Goal: Task Accomplishment & Management: Complete application form

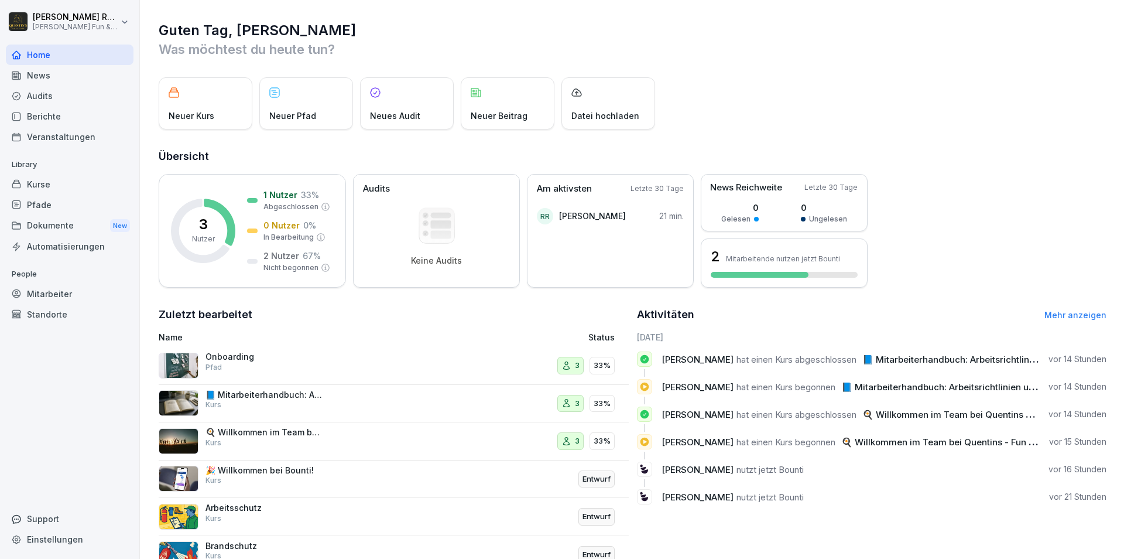
click at [203, 117] on p "Neuer Kurs" at bounding box center [192, 115] width 46 height 12
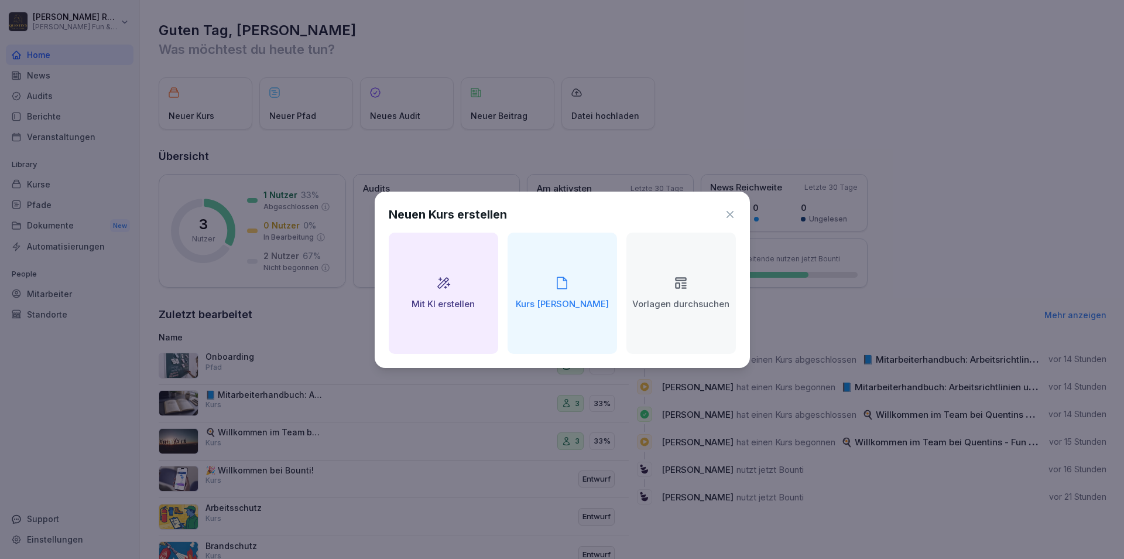
click at [674, 311] on h2 "Vorlagen durchsuchen" at bounding box center [680, 303] width 97 height 13
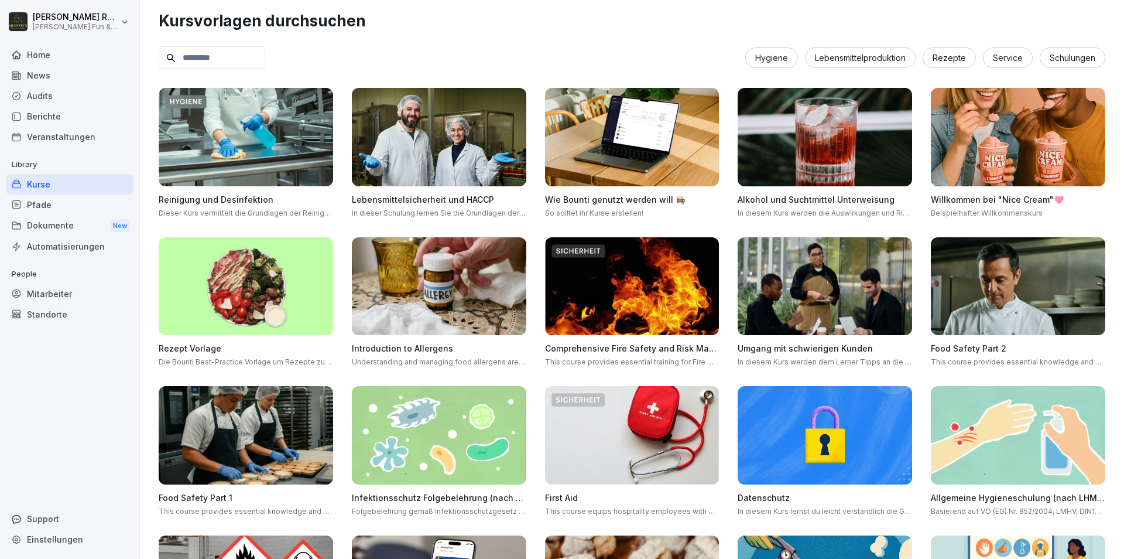
click at [261, 54] on input at bounding box center [212, 57] width 107 height 23
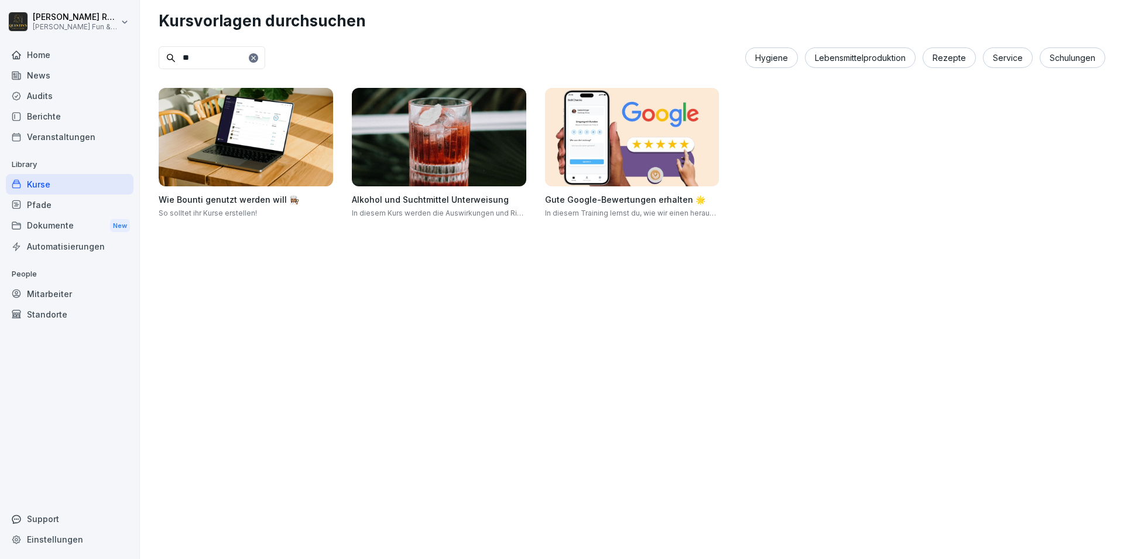
type input "*"
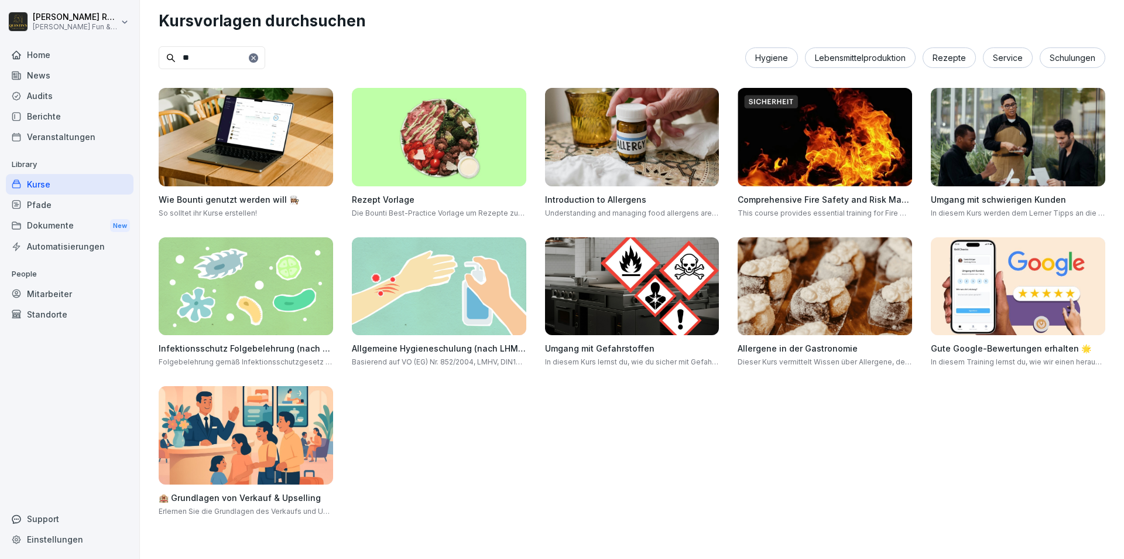
type input "*"
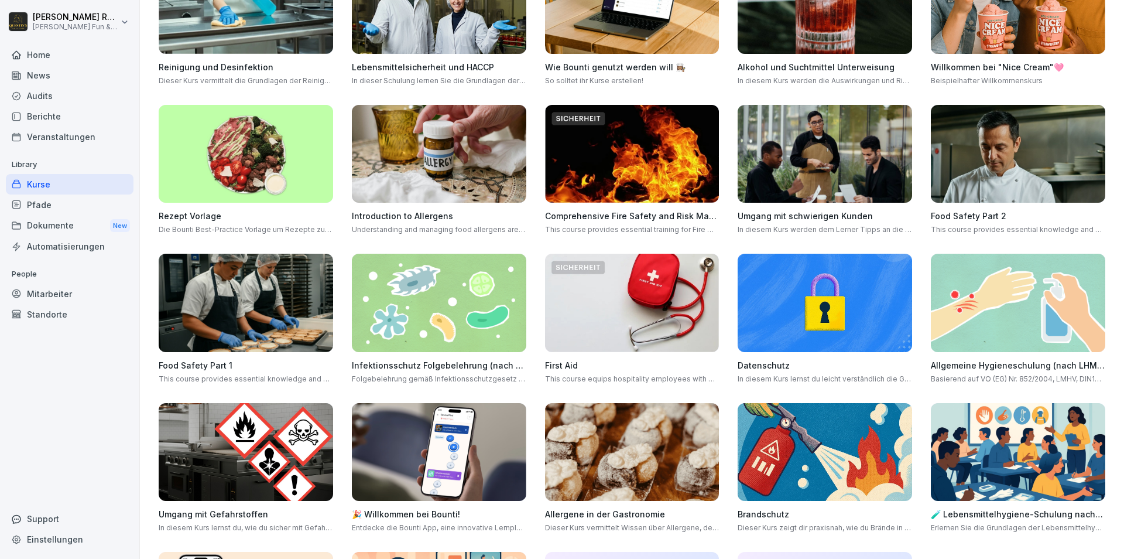
scroll to position [211, 0]
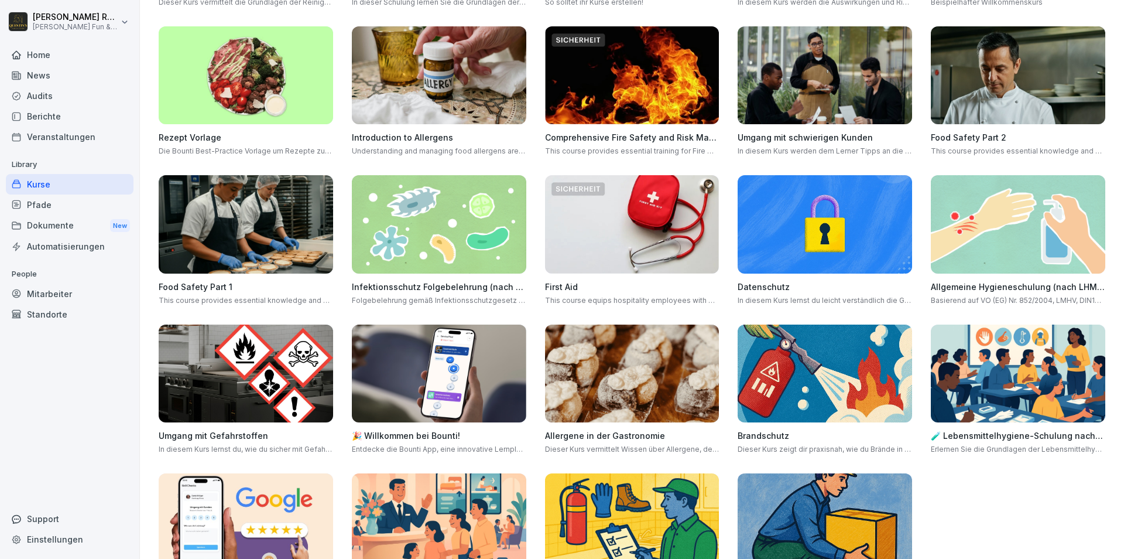
click at [788, 70] on img at bounding box center [825, 75] width 174 height 98
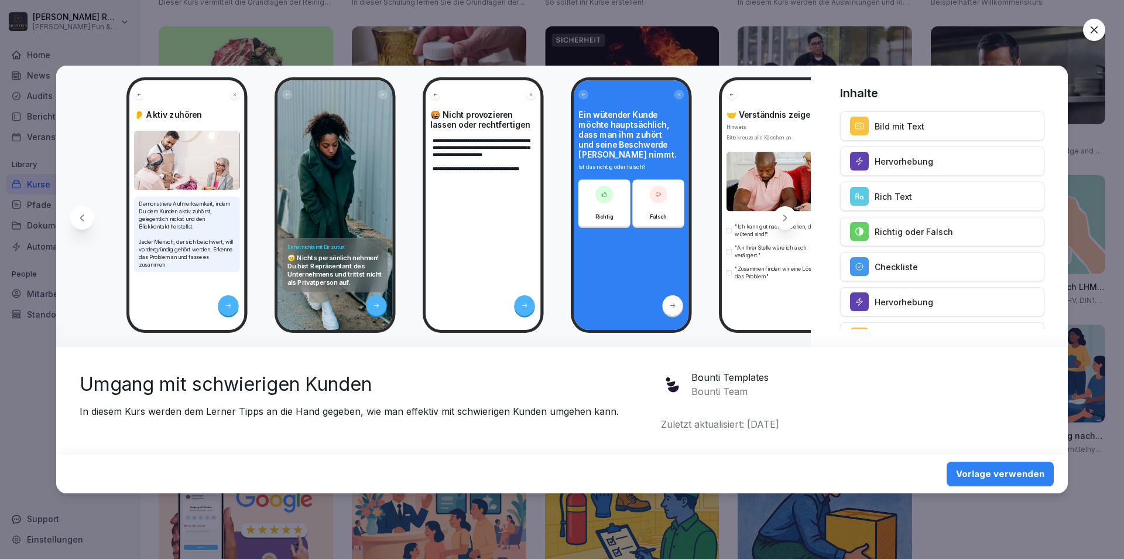
click at [785, 216] on icon at bounding box center [784, 217] width 9 height 9
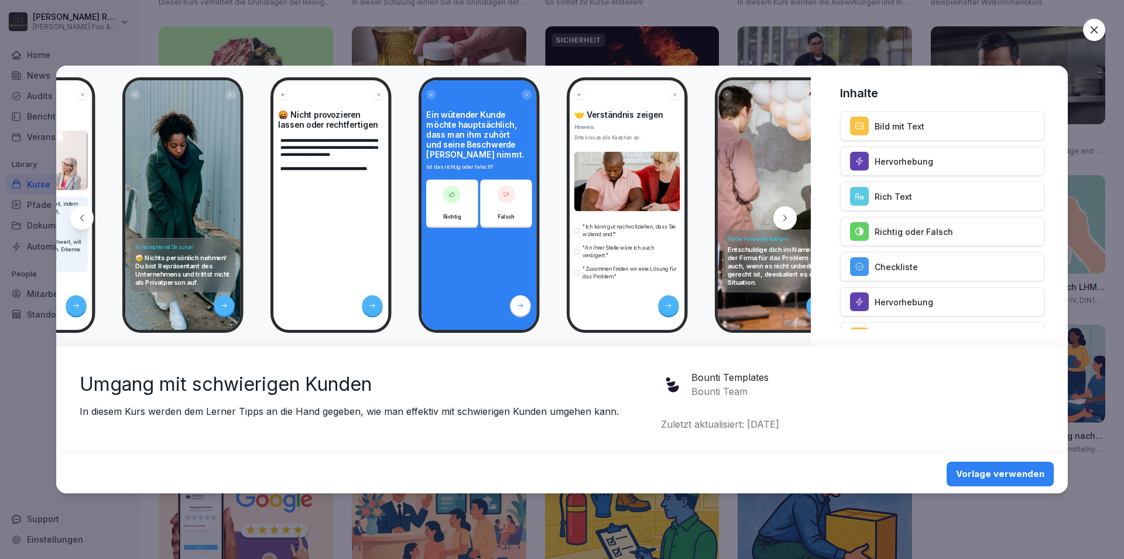
scroll to position [0, 156]
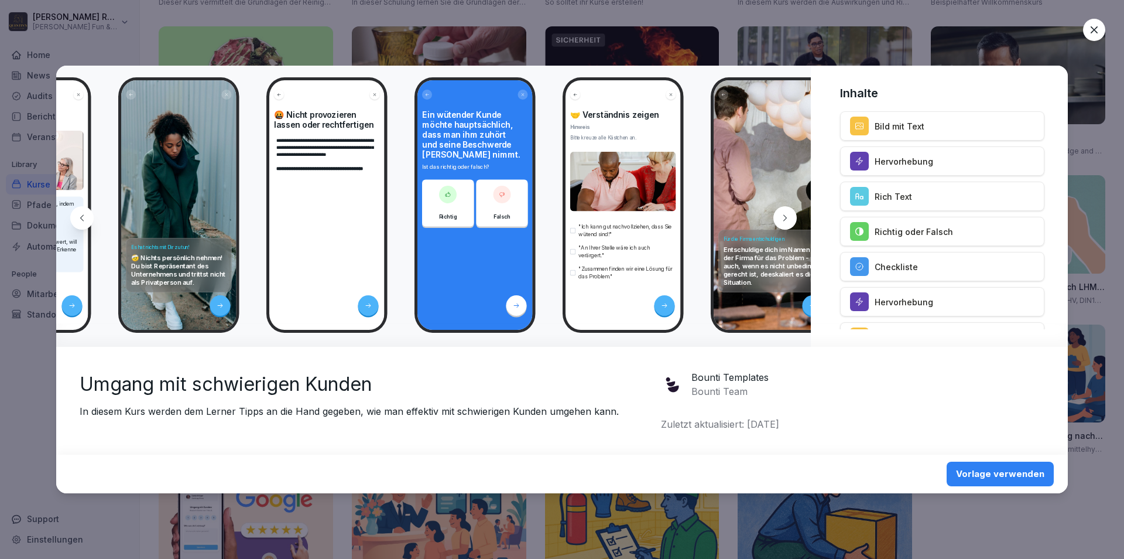
click at [786, 216] on icon at bounding box center [784, 217] width 9 height 9
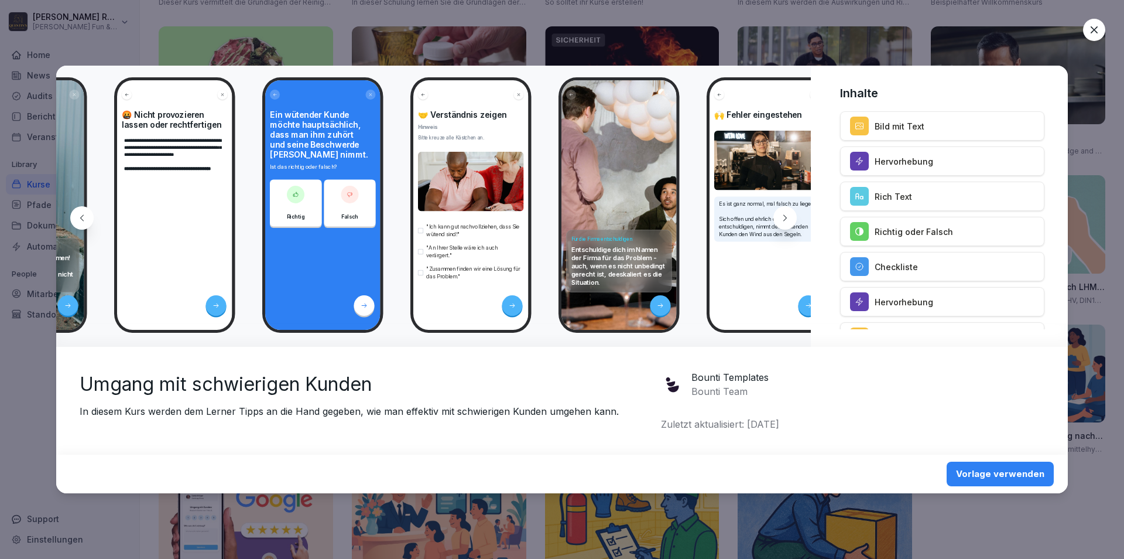
scroll to position [0, 313]
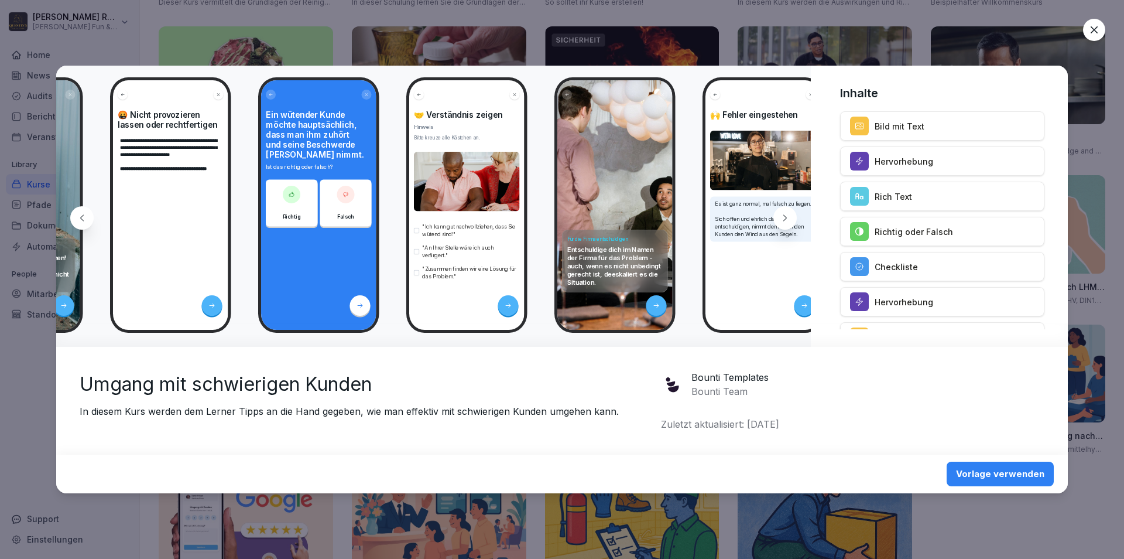
click at [787, 222] on div at bounding box center [784, 217] width 23 height 23
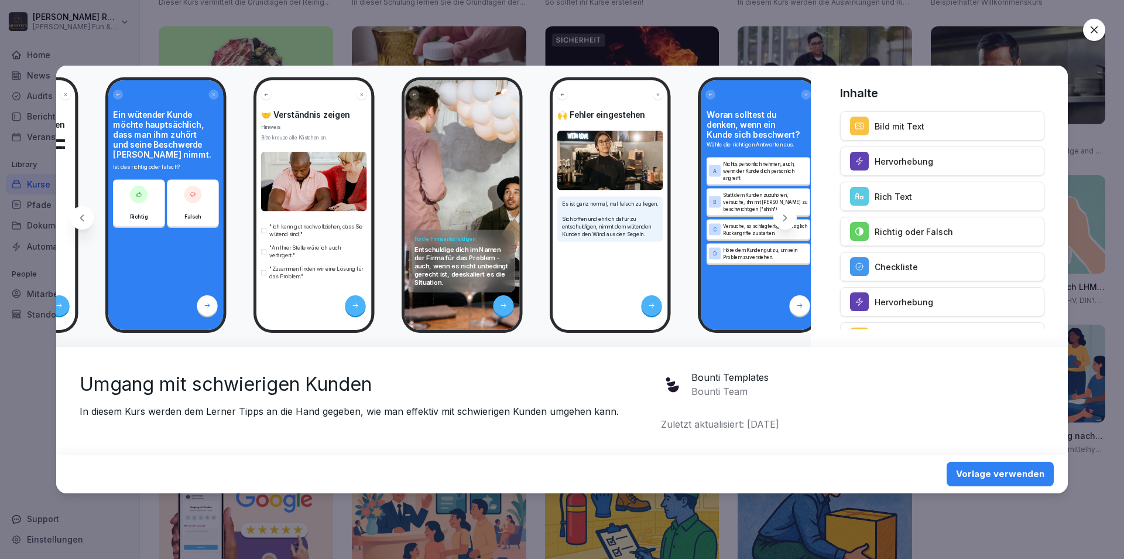
scroll to position [0, 470]
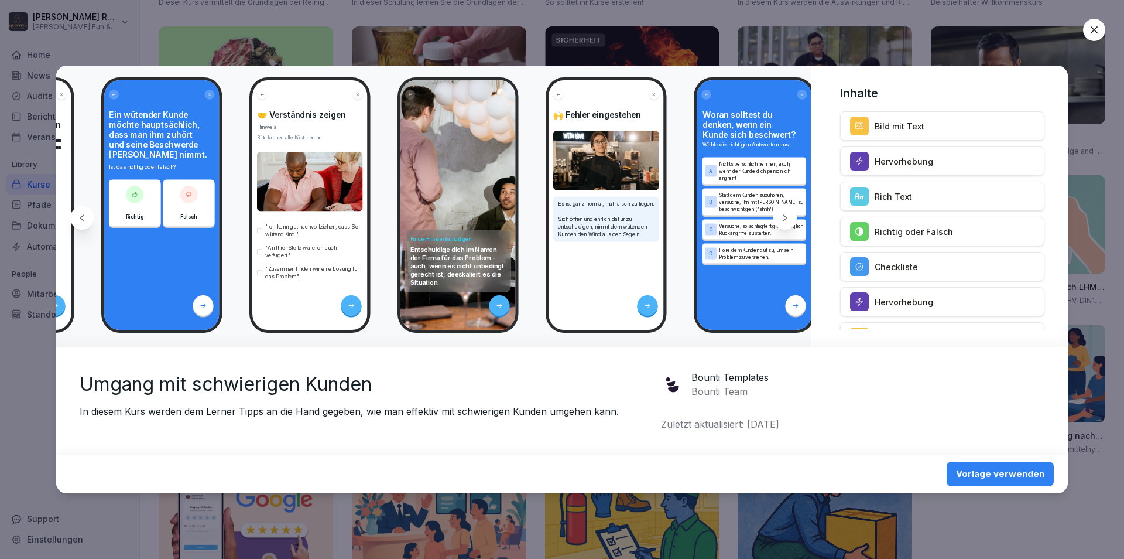
click at [788, 218] on icon at bounding box center [784, 217] width 9 height 9
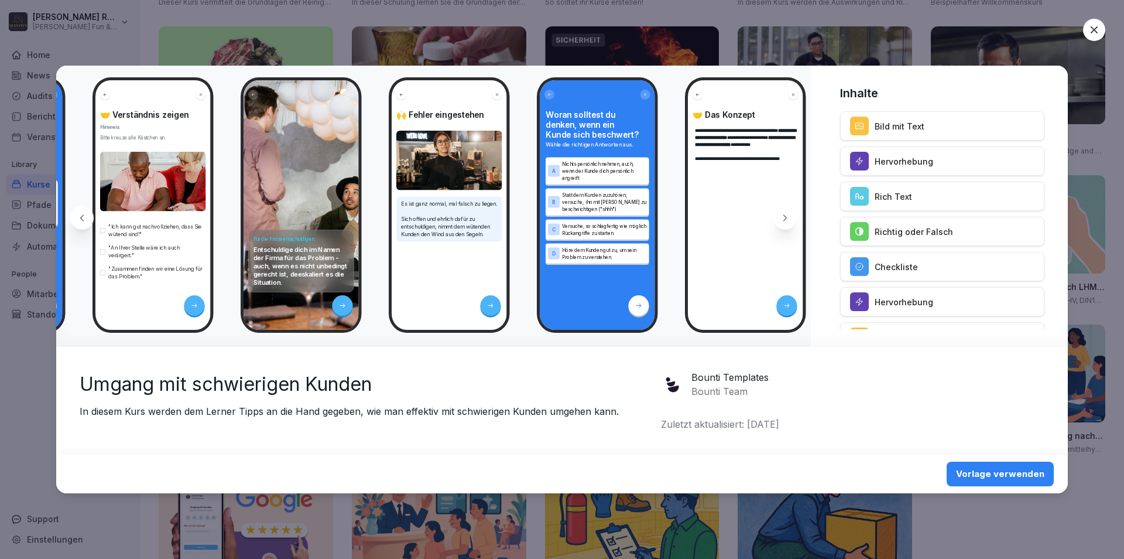
click at [788, 220] on icon at bounding box center [784, 217] width 9 height 9
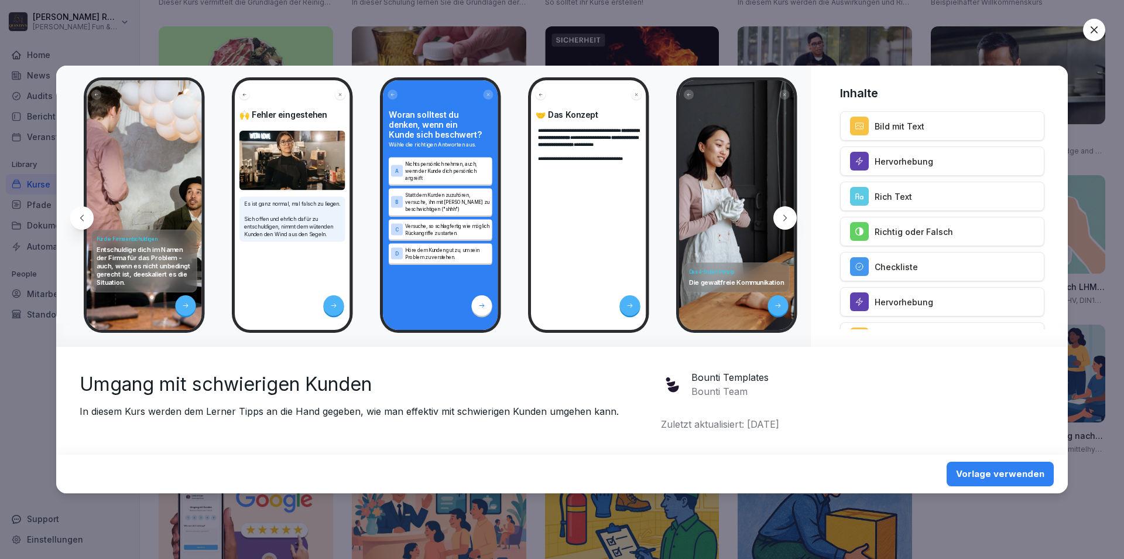
click at [788, 220] on icon at bounding box center [784, 217] width 9 height 9
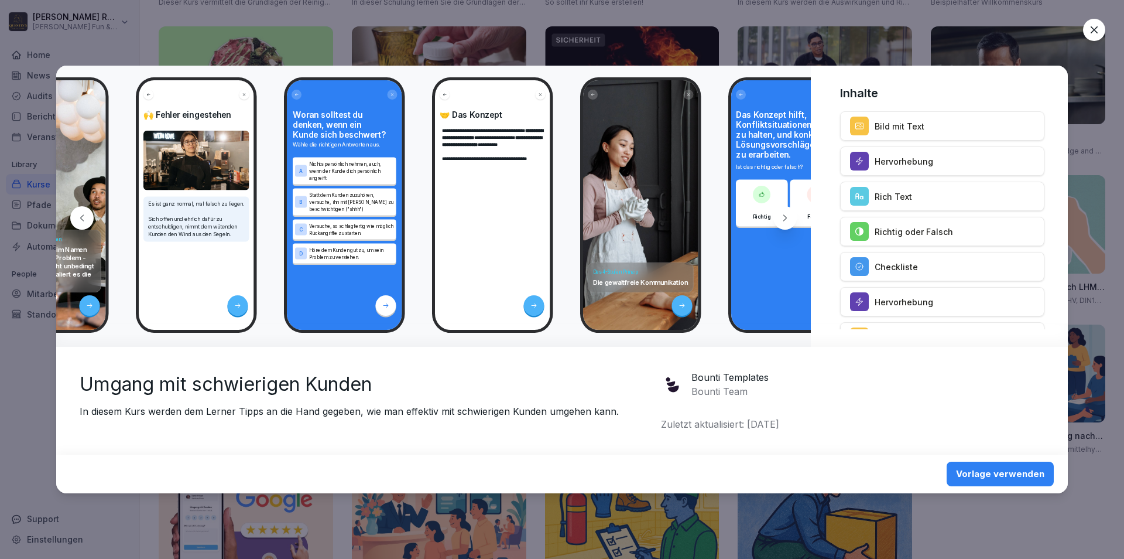
click at [788, 220] on icon at bounding box center [784, 217] width 9 height 9
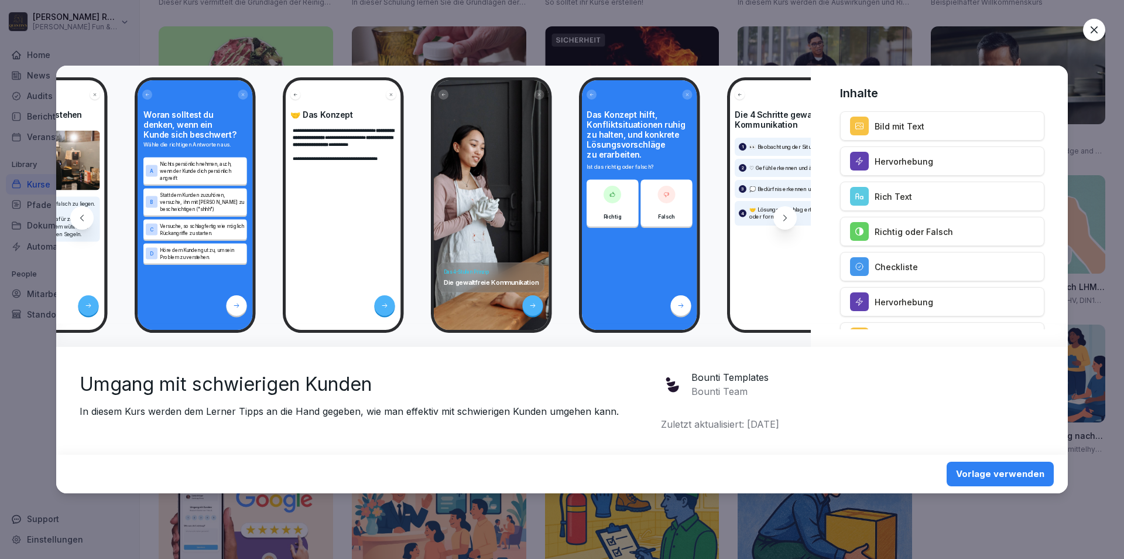
click at [788, 220] on icon at bounding box center [784, 217] width 9 height 9
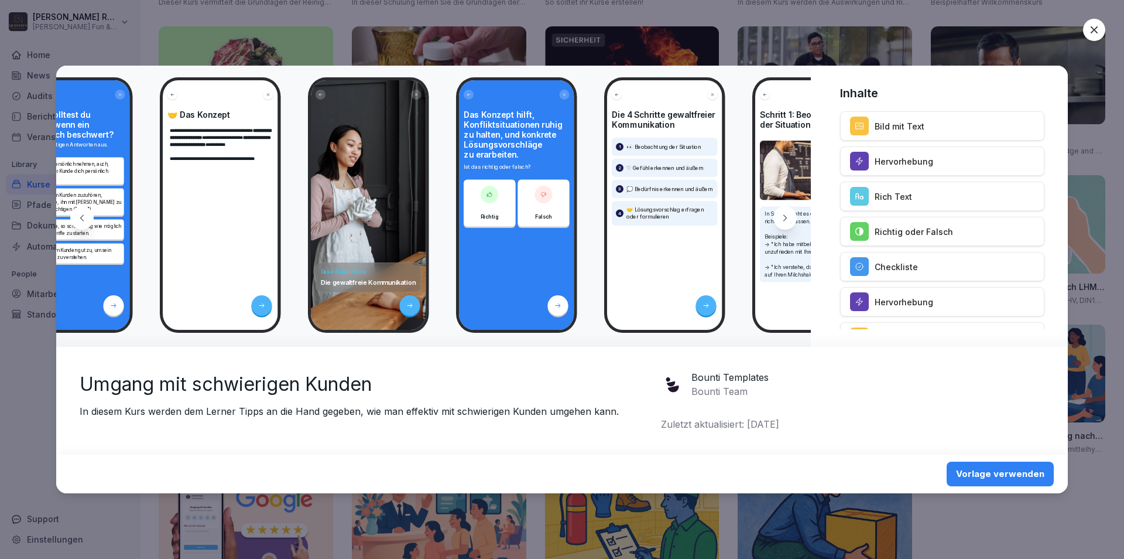
click at [788, 220] on icon at bounding box center [784, 217] width 9 height 9
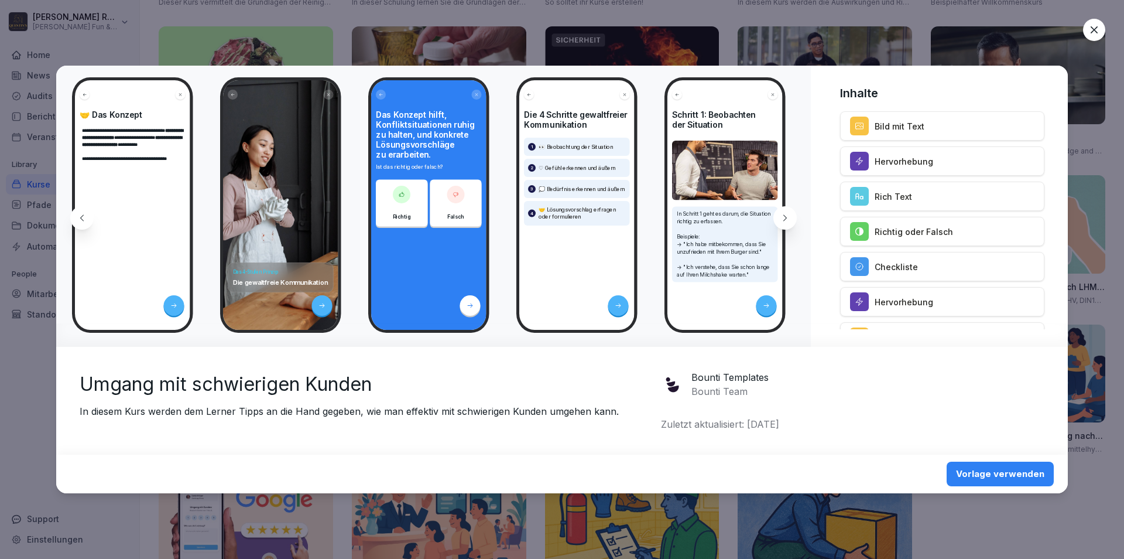
click at [788, 220] on icon at bounding box center [784, 217] width 9 height 9
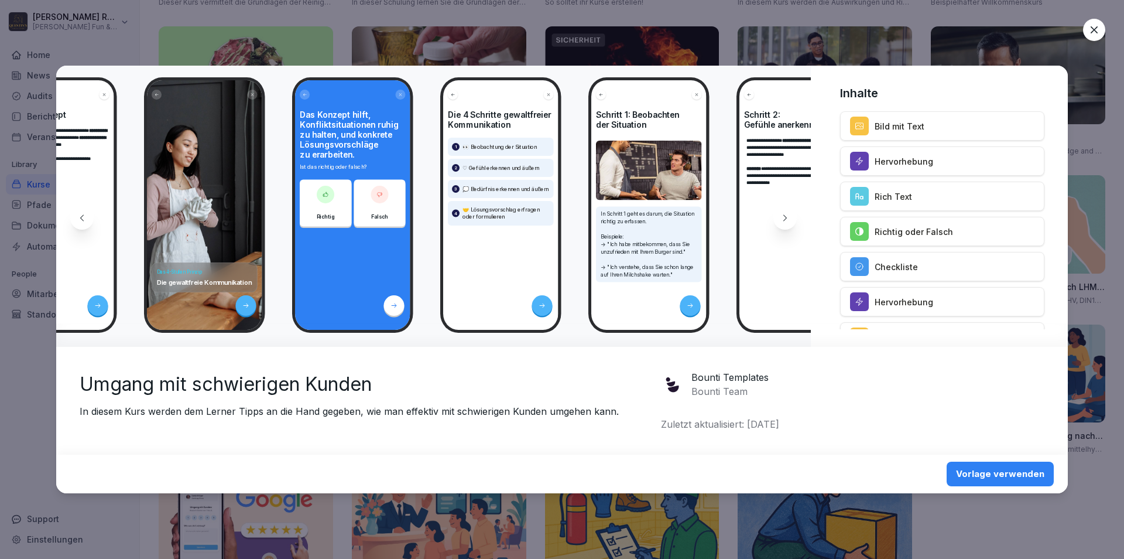
click at [788, 220] on icon at bounding box center [784, 217] width 9 height 9
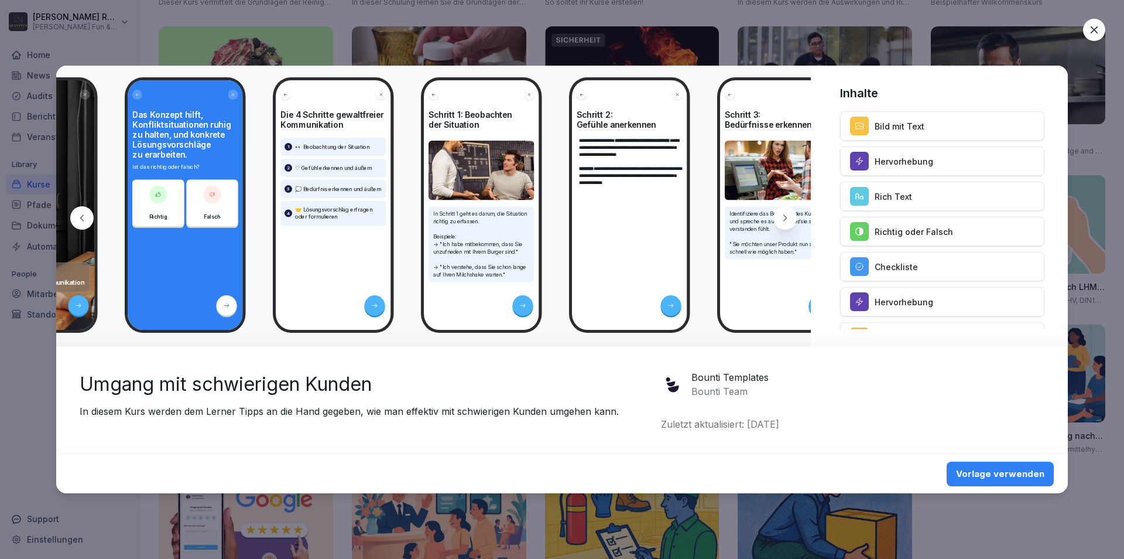
click at [788, 220] on icon at bounding box center [784, 217] width 9 height 9
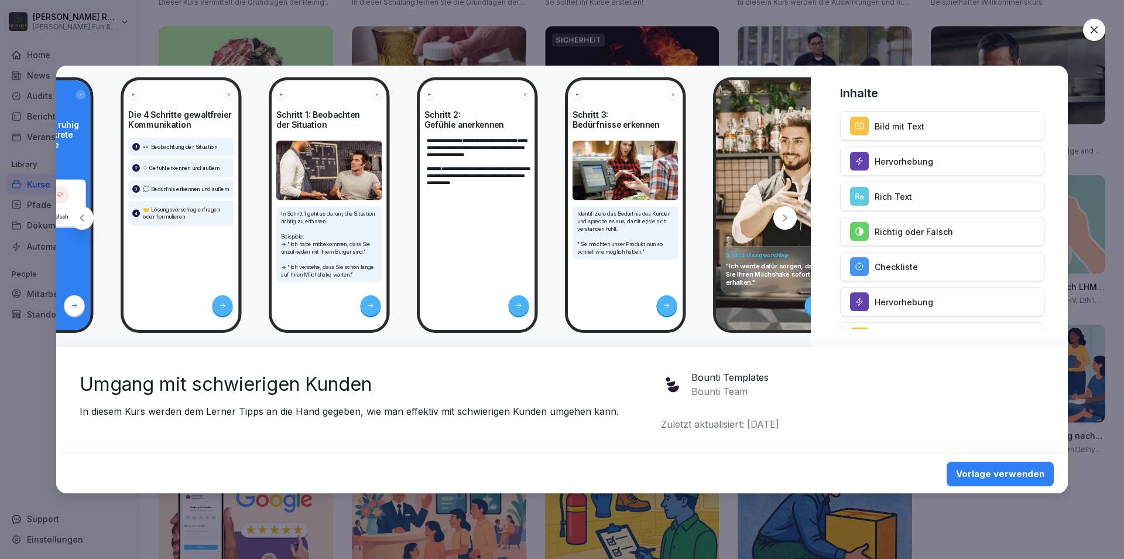
scroll to position [0, 1663]
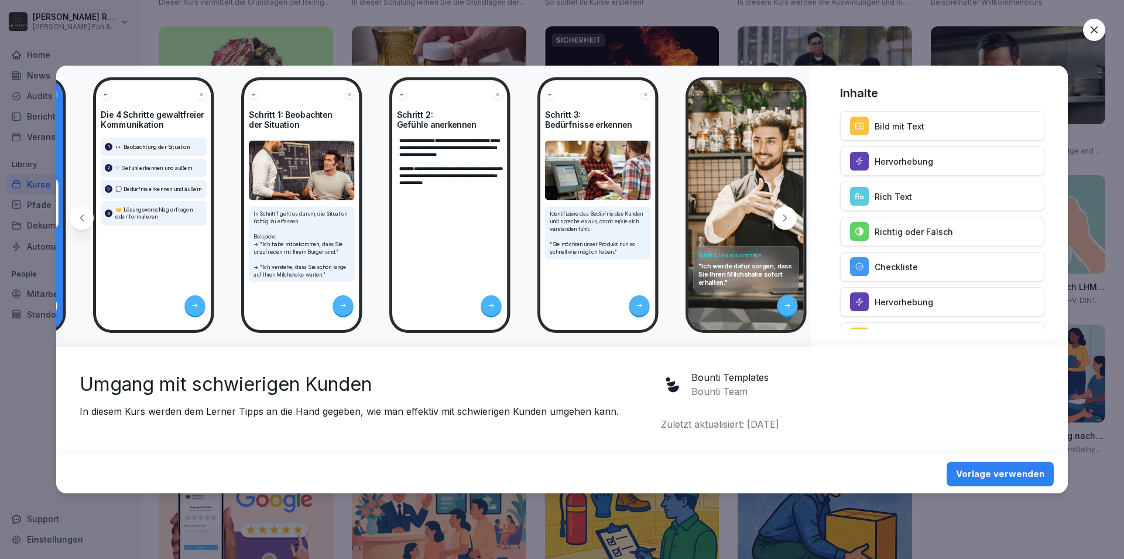
click at [788, 218] on icon at bounding box center [784, 217] width 9 height 9
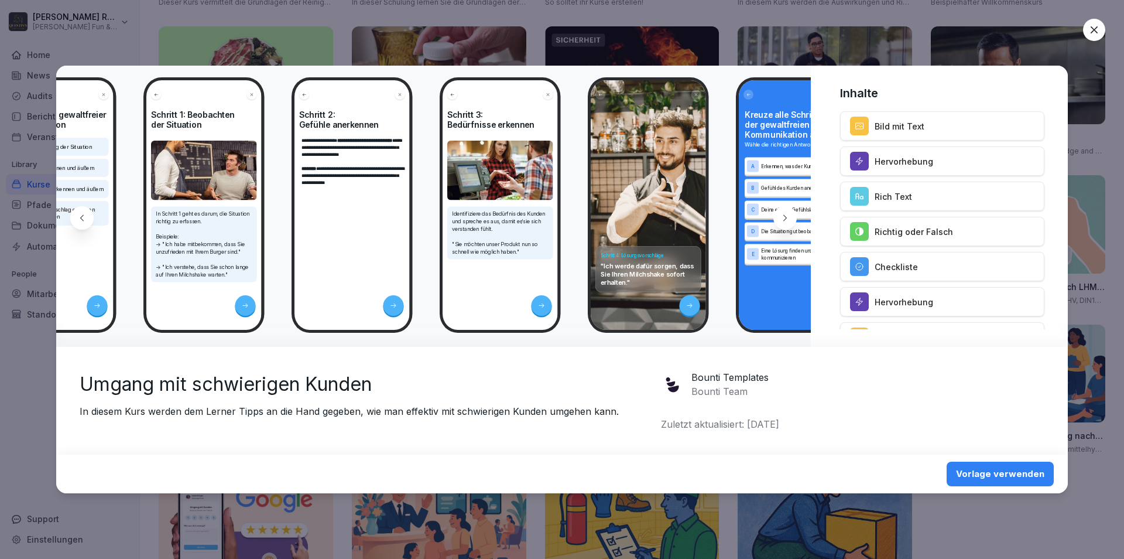
click at [788, 219] on icon at bounding box center [784, 217] width 9 height 9
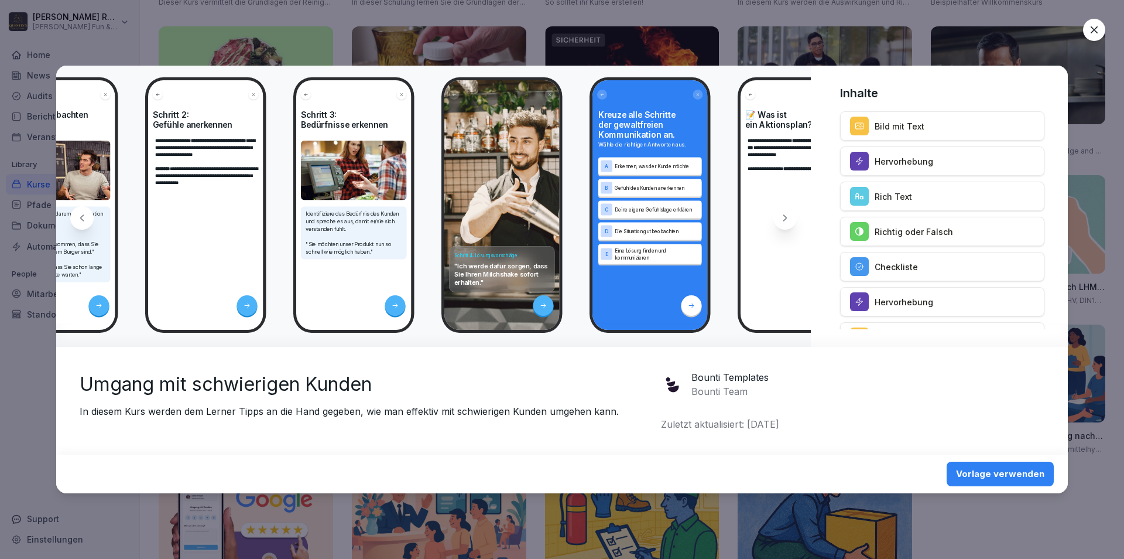
scroll to position [0, 1945]
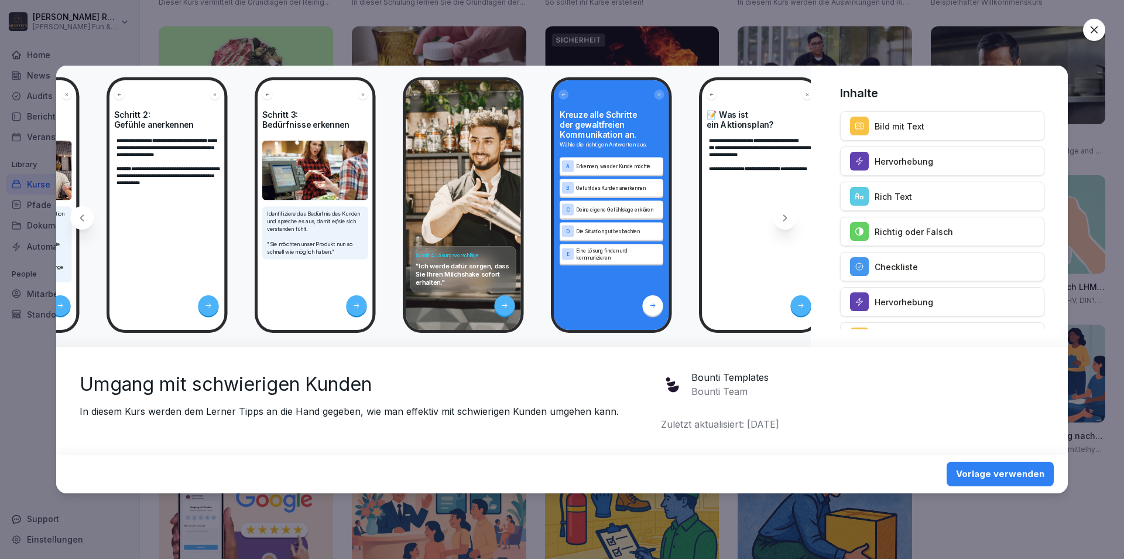
click at [788, 217] on icon at bounding box center [784, 217] width 9 height 9
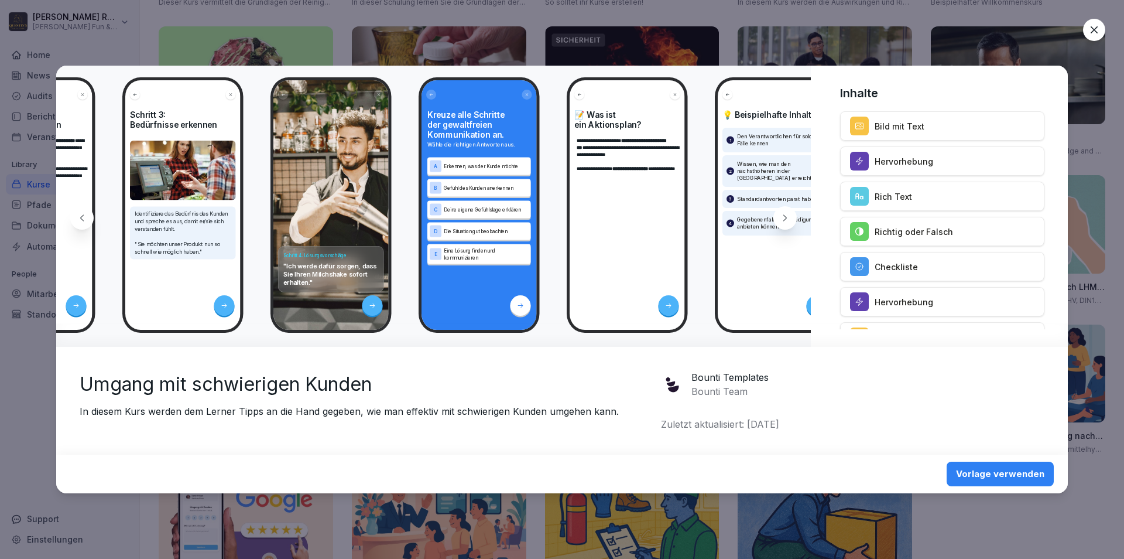
click at [788, 217] on icon at bounding box center [784, 217] width 9 height 9
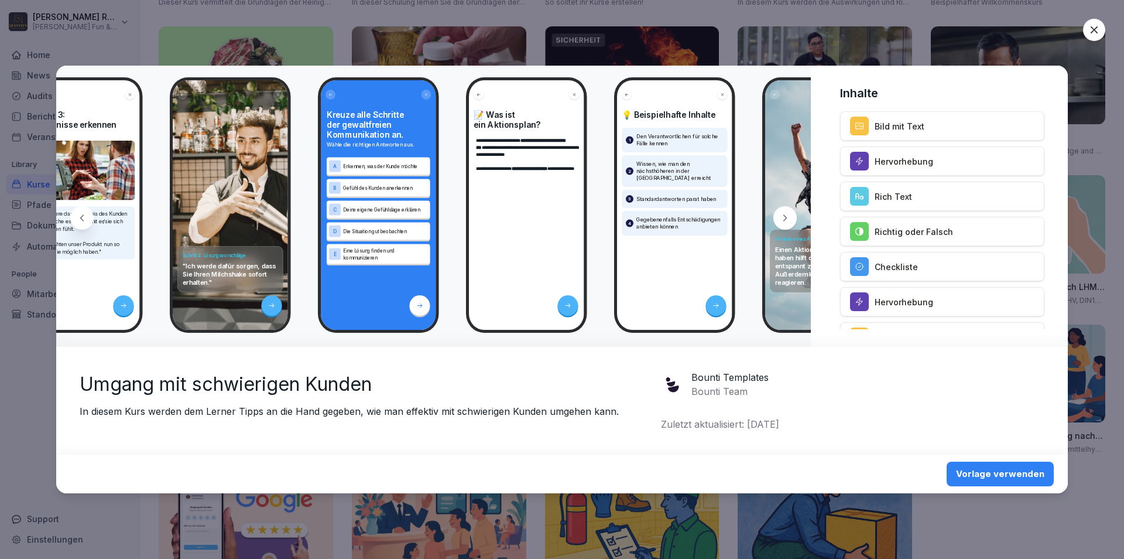
click at [788, 217] on icon at bounding box center [784, 217] width 9 height 9
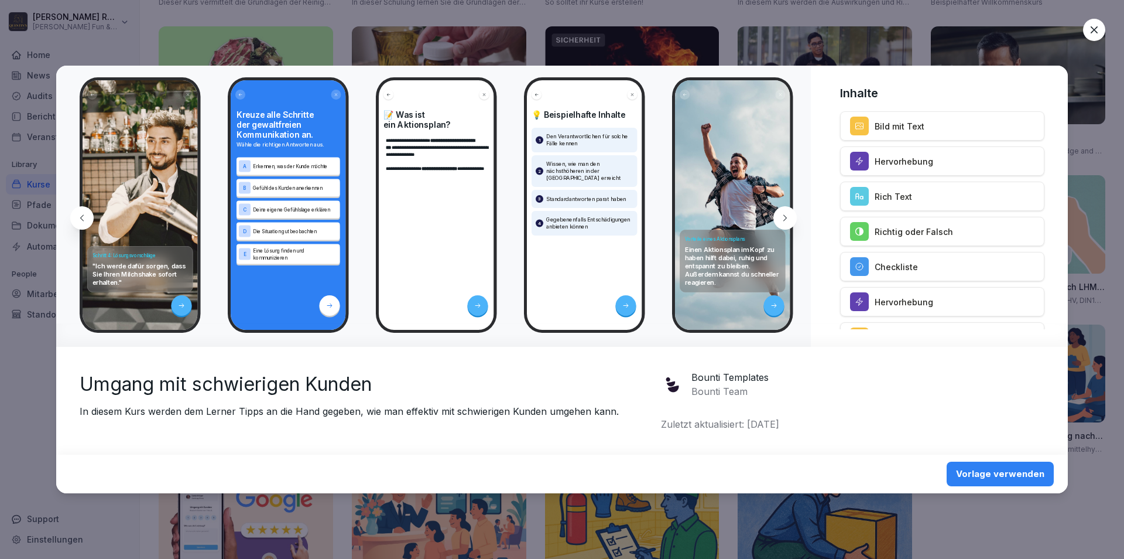
click at [788, 217] on icon at bounding box center [784, 217] width 9 height 9
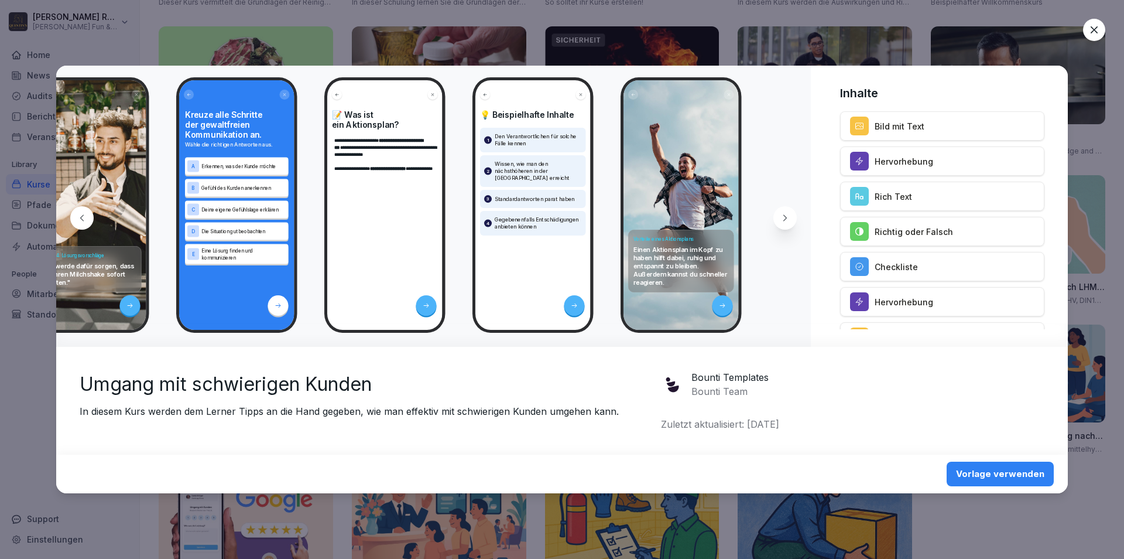
click at [788, 217] on icon at bounding box center [784, 217] width 9 height 9
click at [788, 218] on icon at bounding box center [784, 217] width 9 height 9
click at [1092, 34] on icon at bounding box center [1094, 30] width 12 height 12
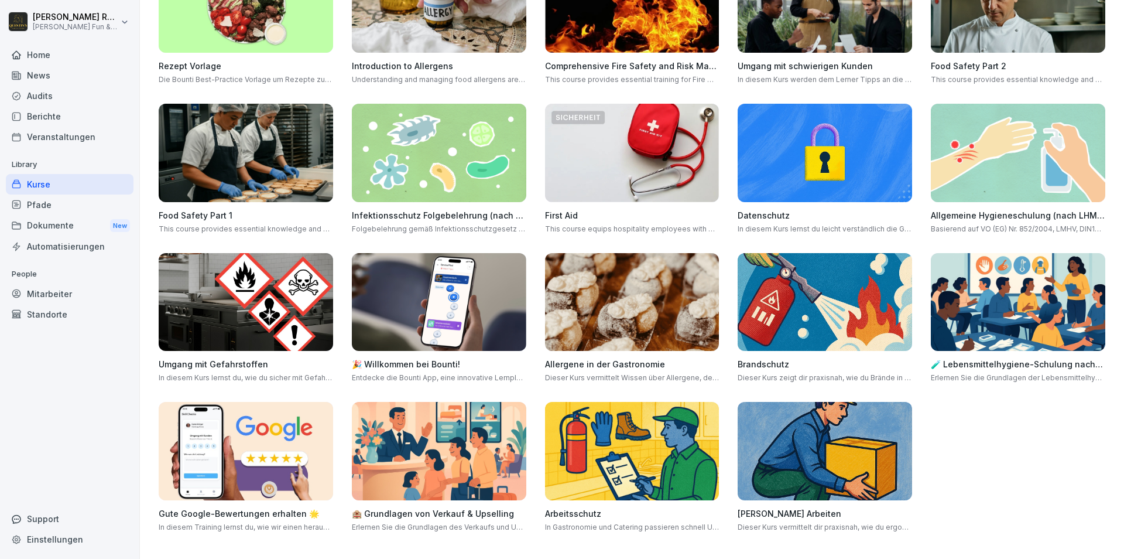
scroll to position [0, 0]
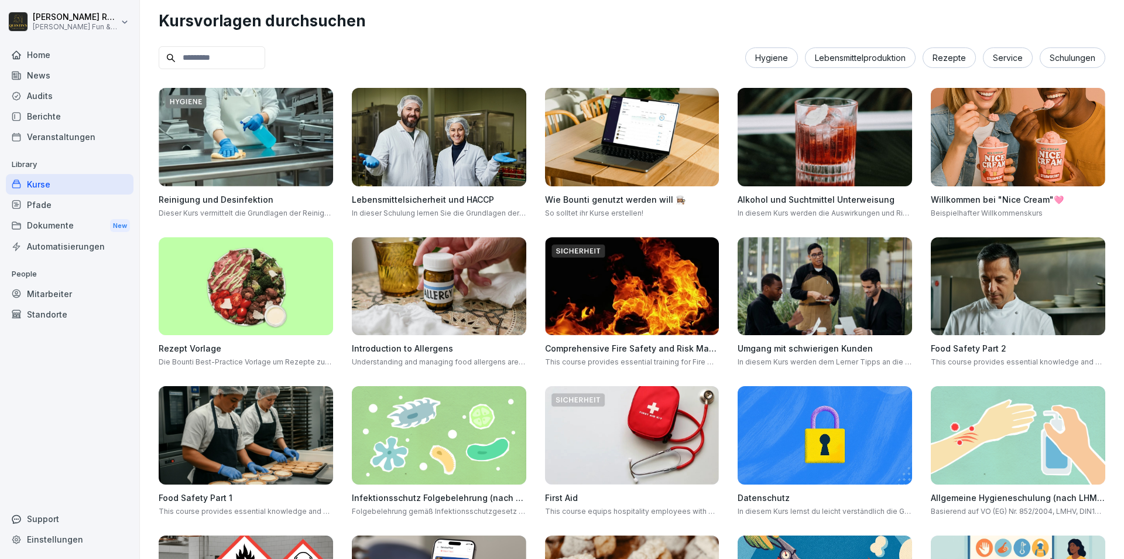
click at [233, 57] on input at bounding box center [212, 57] width 107 height 23
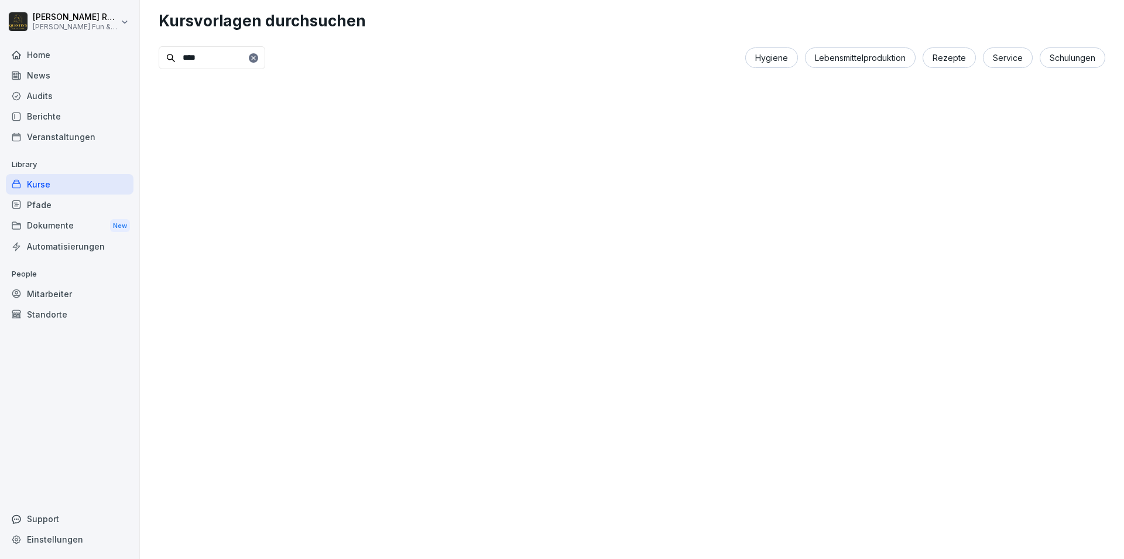
type input "****"
click at [255, 59] on icon at bounding box center [253, 58] width 4 height 4
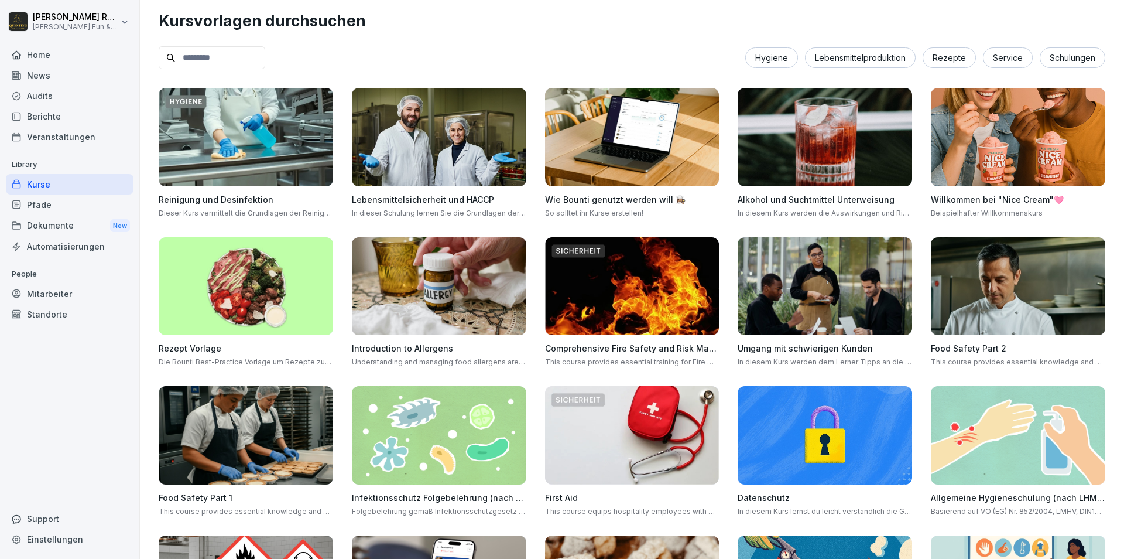
click at [861, 63] on div "Lebensmittelproduktion" at bounding box center [860, 57] width 111 height 20
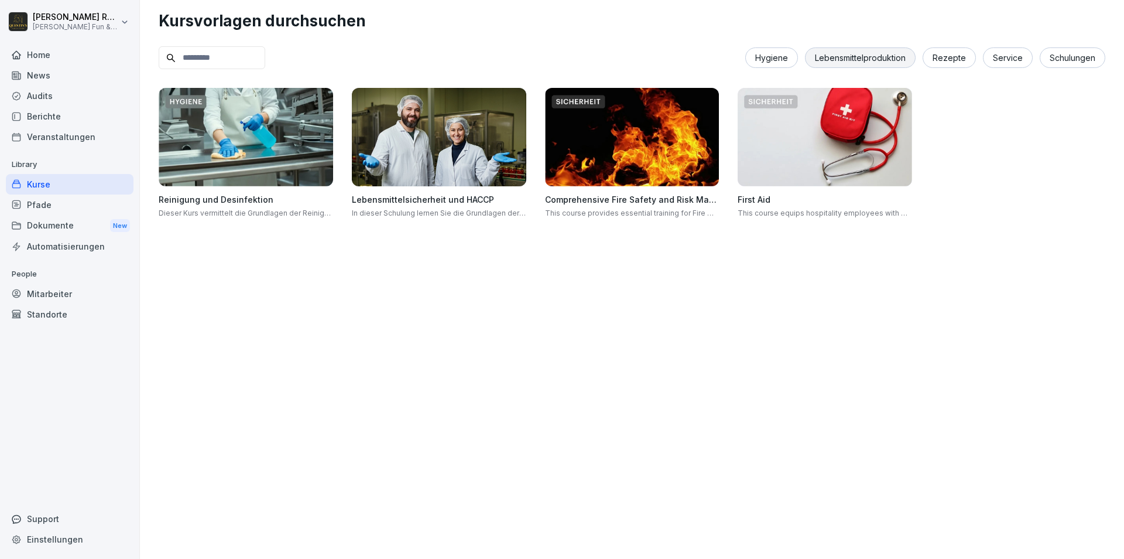
click at [944, 64] on div "Rezepte" at bounding box center [949, 57] width 53 height 20
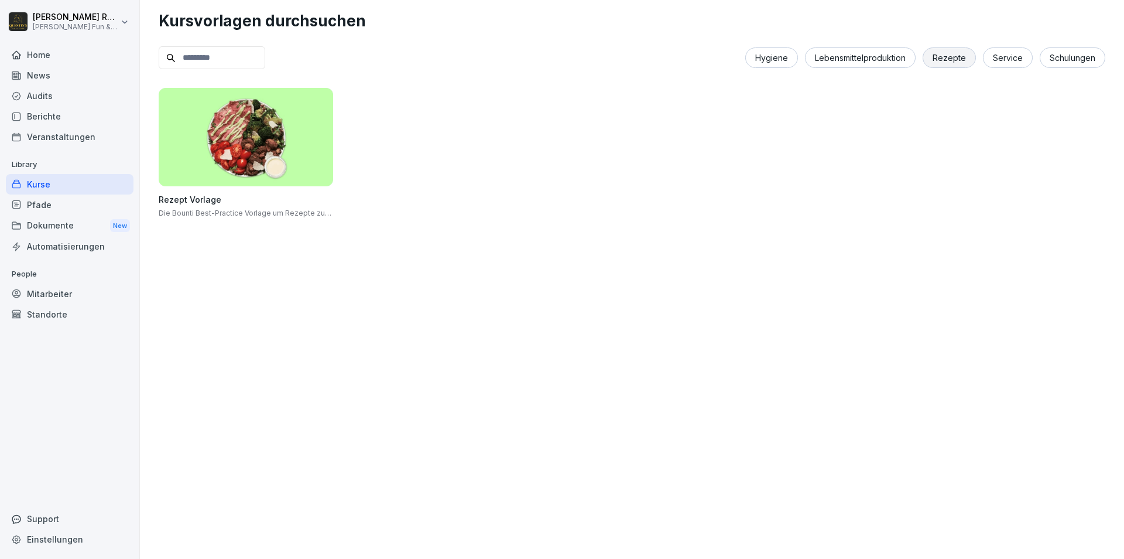
click at [294, 142] on img at bounding box center [246, 137] width 174 height 98
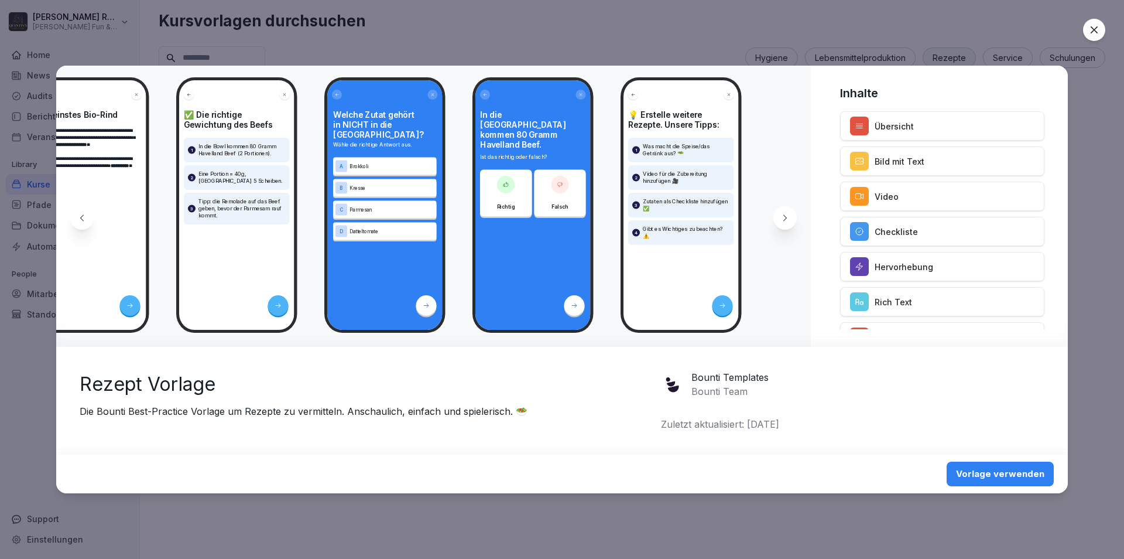
scroll to position [156, 0]
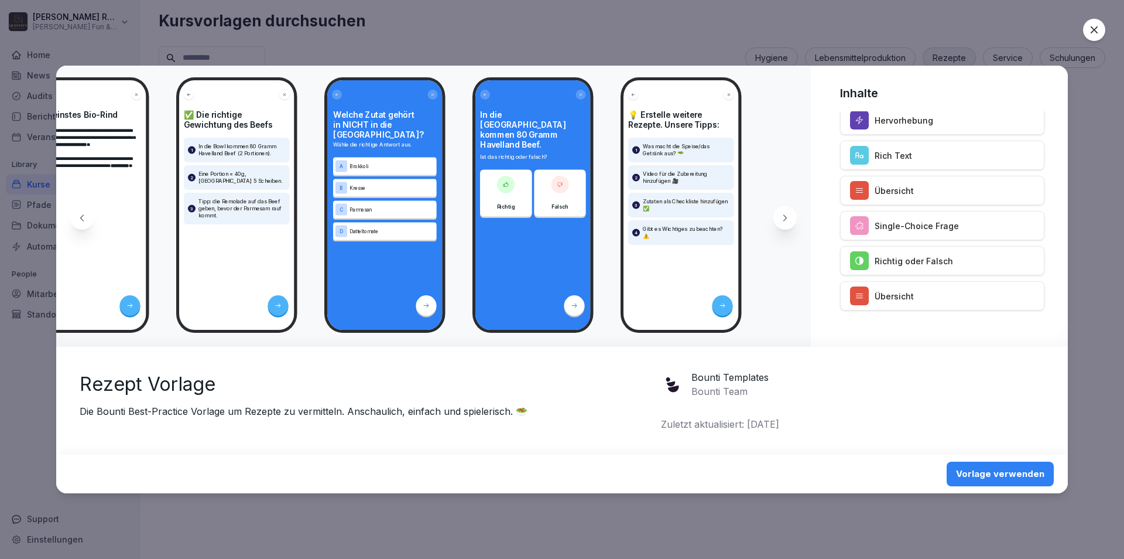
click at [1099, 30] on icon at bounding box center [1094, 30] width 12 height 12
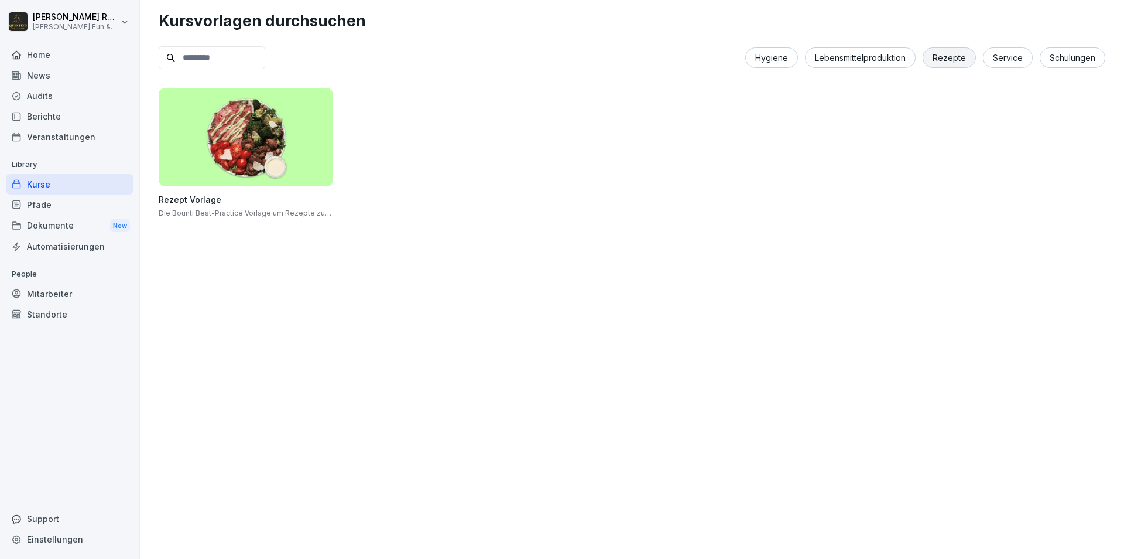
click at [64, 185] on div "Kurse" at bounding box center [70, 184] width 128 height 20
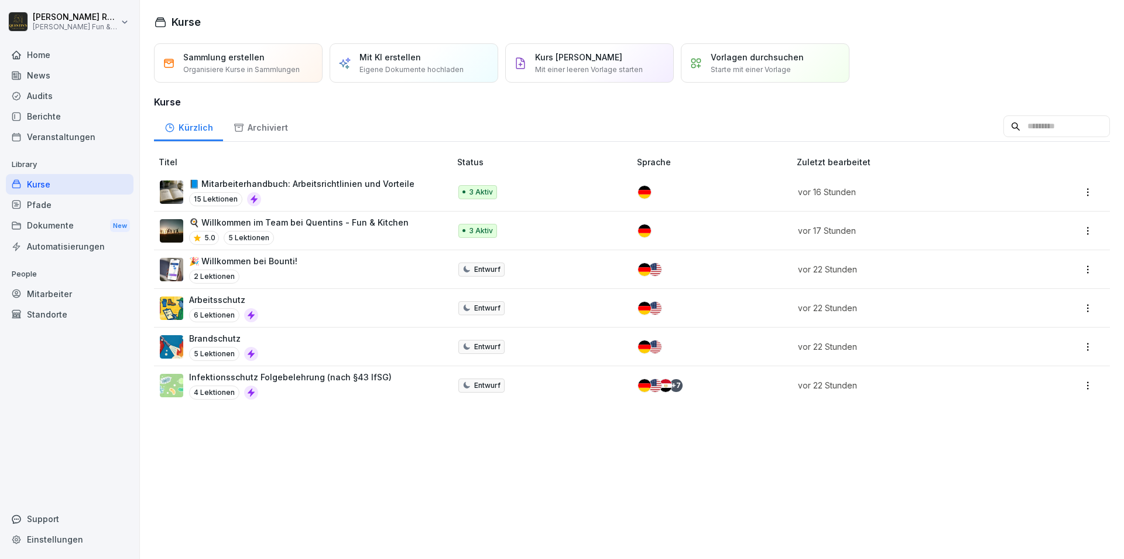
click at [605, 67] on p "Mit einer leeren Vorlage starten" at bounding box center [589, 69] width 108 height 11
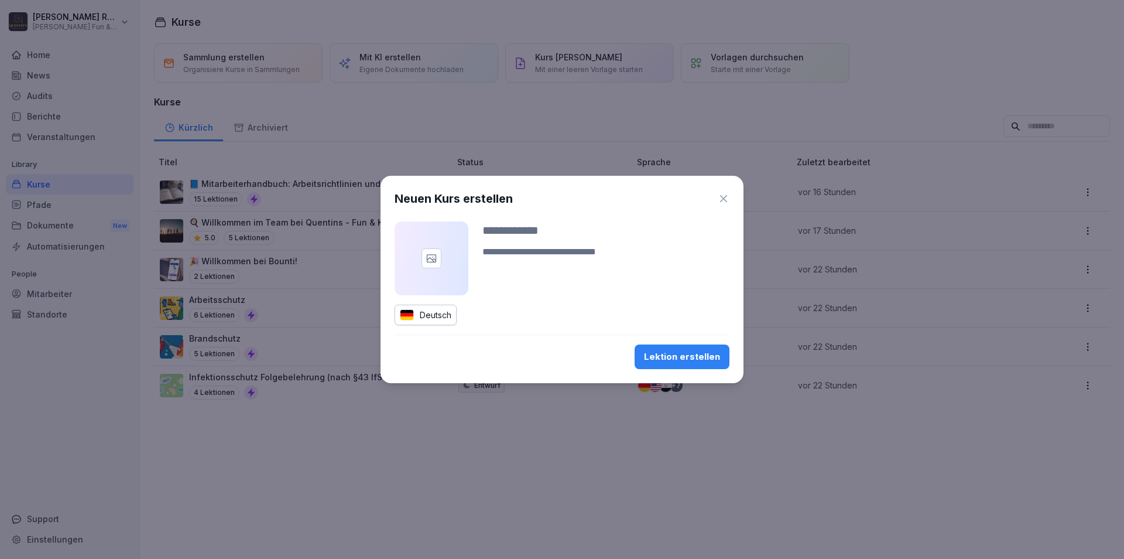
click at [520, 227] on input at bounding box center [605, 230] width 247 height 18
click at [532, 258] on textarea at bounding box center [605, 259] width 247 height 28
click at [479, 228] on div "**********" at bounding box center [562, 258] width 335 height 74
click at [482, 229] on input "**********" at bounding box center [605, 230] width 247 height 18
click at [583, 232] on input "**********" at bounding box center [605, 230] width 247 height 18
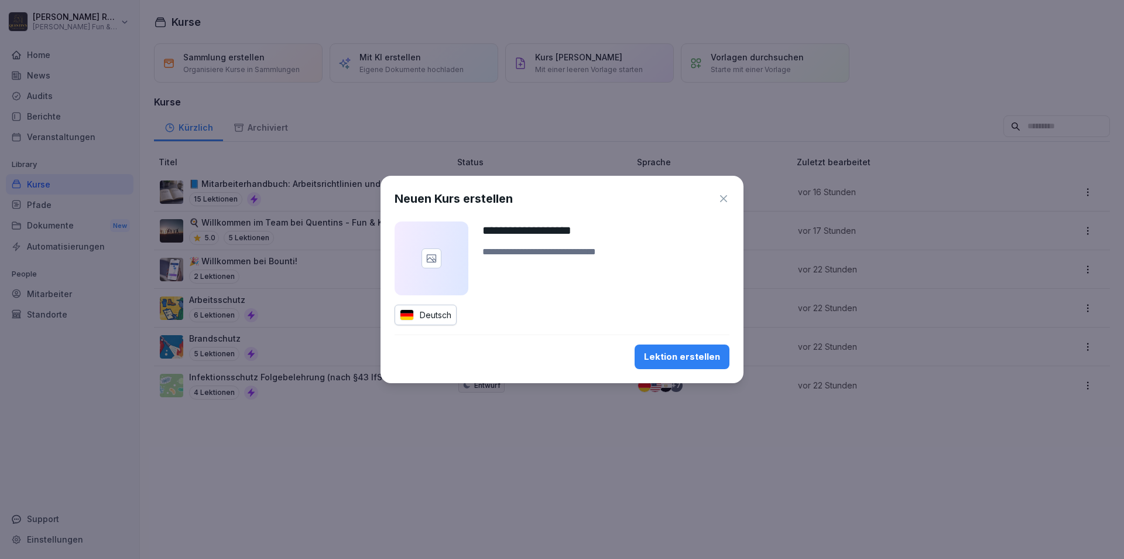
type input "**********"
click at [557, 256] on textarea at bounding box center [605, 259] width 247 height 28
type textarea "**********"
click at [726, 199] on icon "button" at bounding box center [724, 199] width 12 height 12
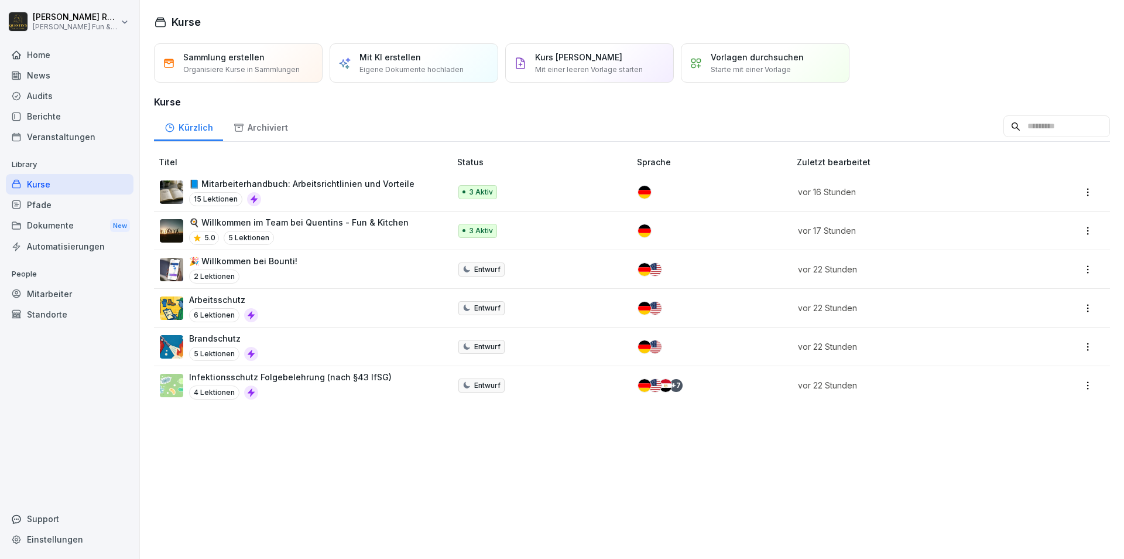
click at [422, 70] on p "Eigene Dokumente hochladen" at bounding box center [411, 69] width 104 height 11
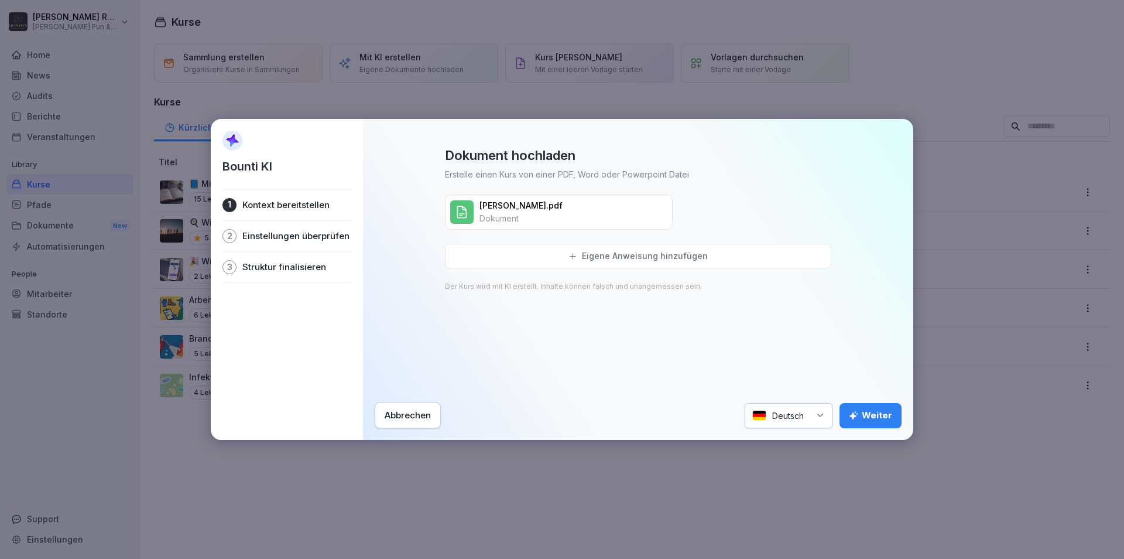
click at [759, 256] on div "Eigene Anweisung hinzufügen" at bounding box center [638, 256] width 386 height 25
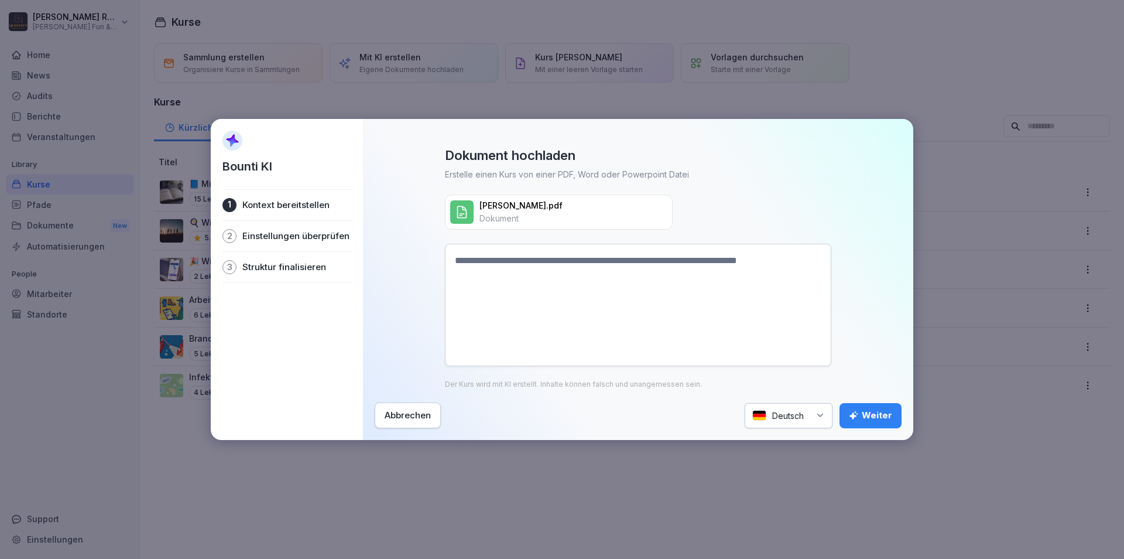
click at [752, 316] on textarea at bounding box center [638, 305] width 386 height 122
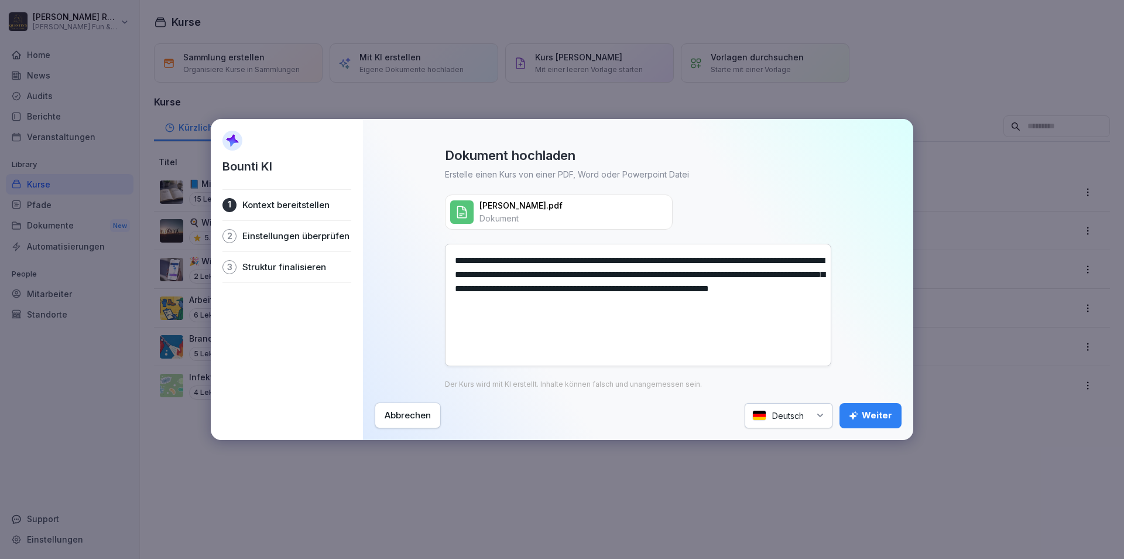
type textarea "**********"
click at [856, 417] on icon "button" at bounding box center [853, 415] width 9 height 9
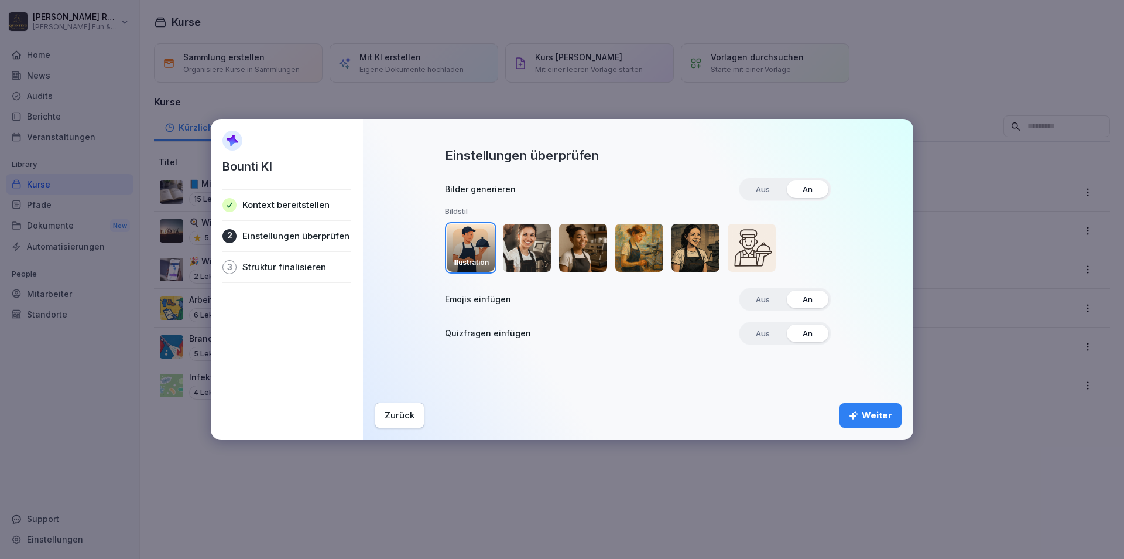
click at [521, 244] on img "button" at bounding box center [527, 248] width 48 height 48
click at [860, 409] on div "Weiter" at bounding box center [870, 415] width 43 height 13
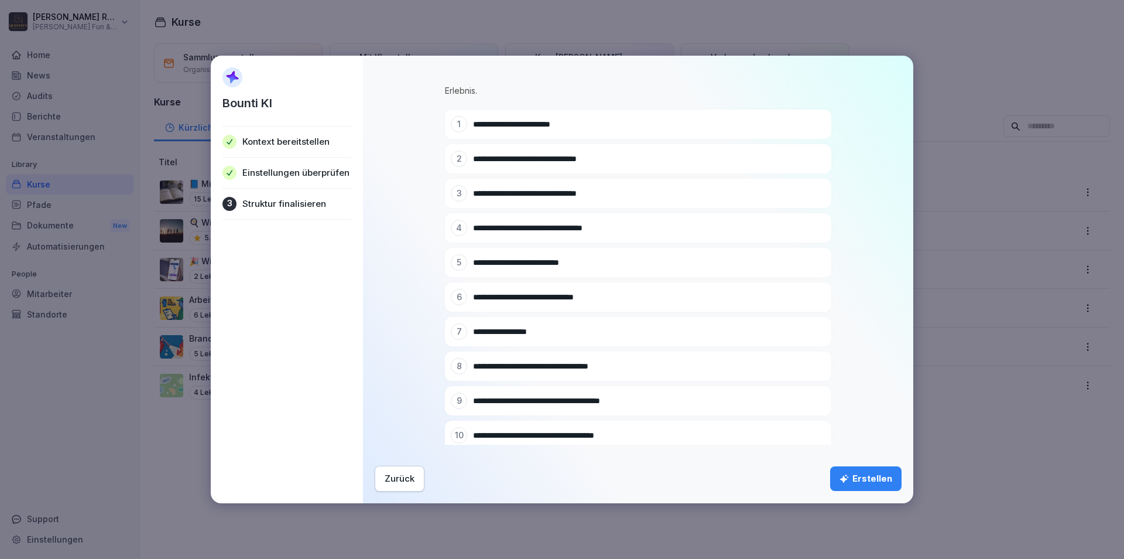
scroll to position [141, 0]
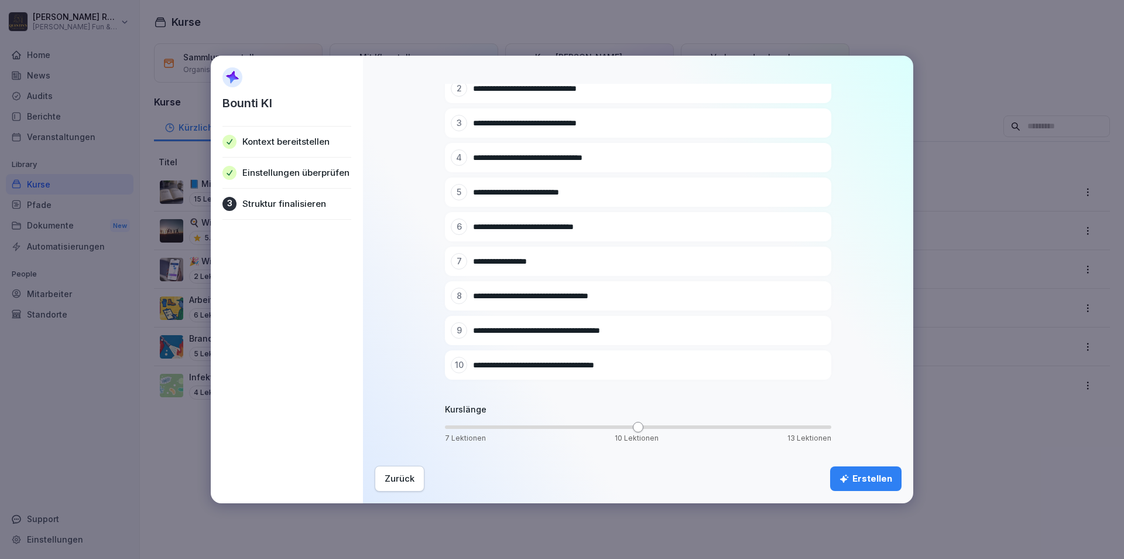
click at [862, 481] on div "Erstellen" at bounding box center [866, 478] width 53 height 13
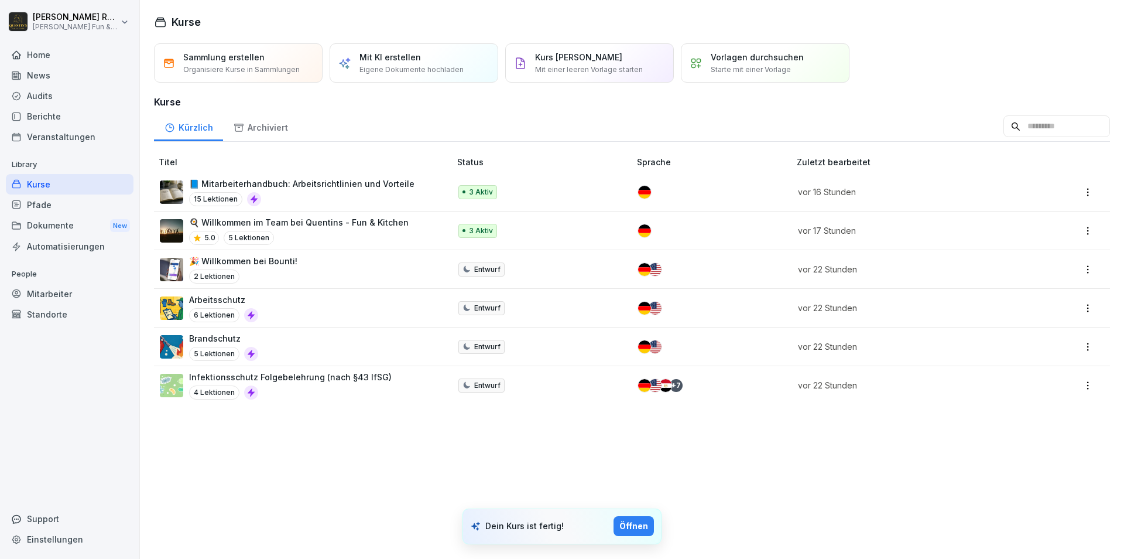
click at [635, 525] on div "Öffnen" at bounding box center [633, 525] width 29 height 13
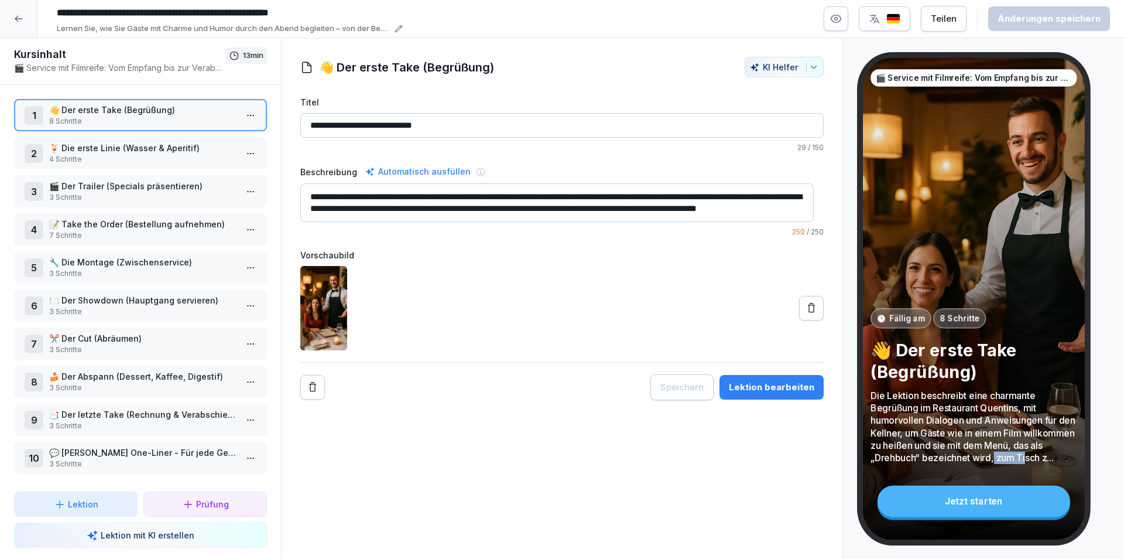
drag, startPoint x: 1028, startPoint y: 456, endPoint x: 1058, endPoint y: 460, distance: 30.6
click at [1058, 460] on p "Die Lektion beschreibt eine charmante Begrüßung im Restaurant Quentins, mit hum…" at bounding box center [974, 426] width 206 height 74
drag, startPoint x: 571, startPoint y: 198, endPoint x: 568, endPoint y: 241, distance: 42.8
click at [568, 222] on textarea "**********" at bounding box center [556, 202] width 513 height 39
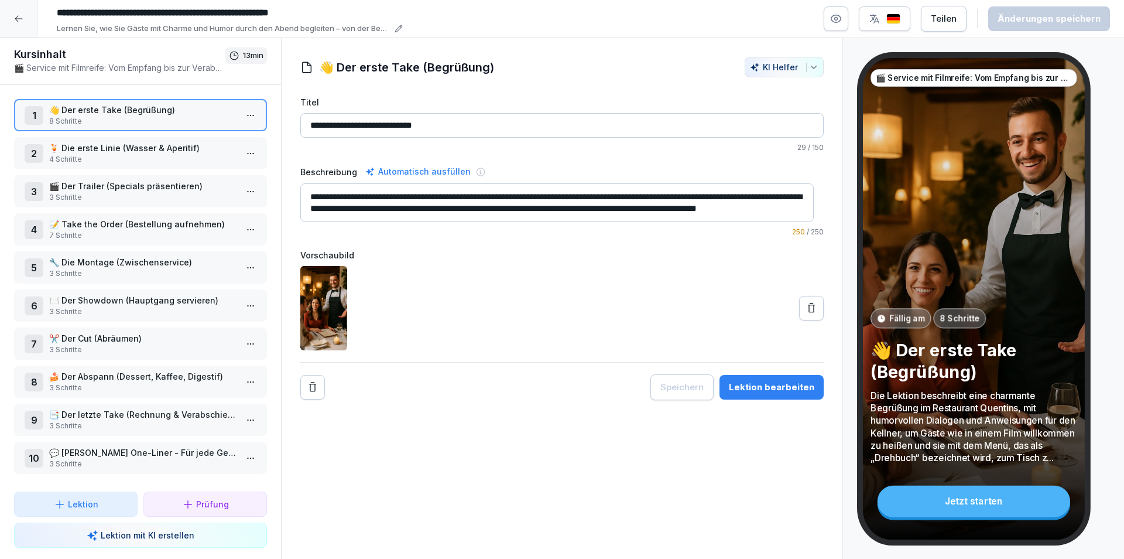
click at [506, 214] on textarea "**********" at bounding box center [556, 202] width 513 height 39
drag, startPoint x: 500, startPoint y: 210, endPoint x: 642, endPoint y: 200, distance: 142.6
click at [642, 200] on textarea "**********" at bounding box center [556, 202] width 513 height 39
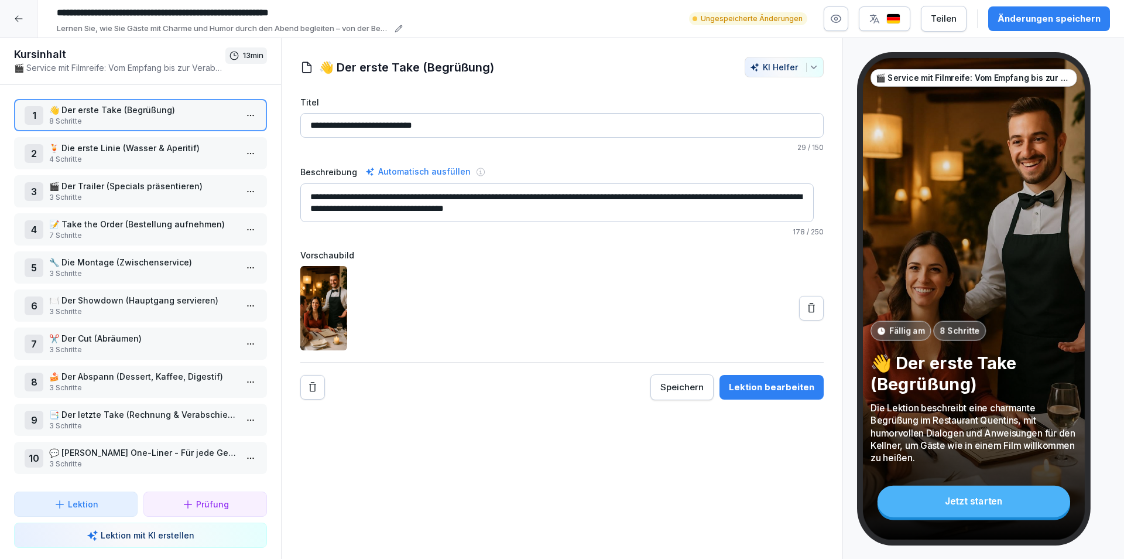
type textarea "**********"
click at [143, 124] on p "8 Schritte" at bounding box center [142, 121] width 187 height 11
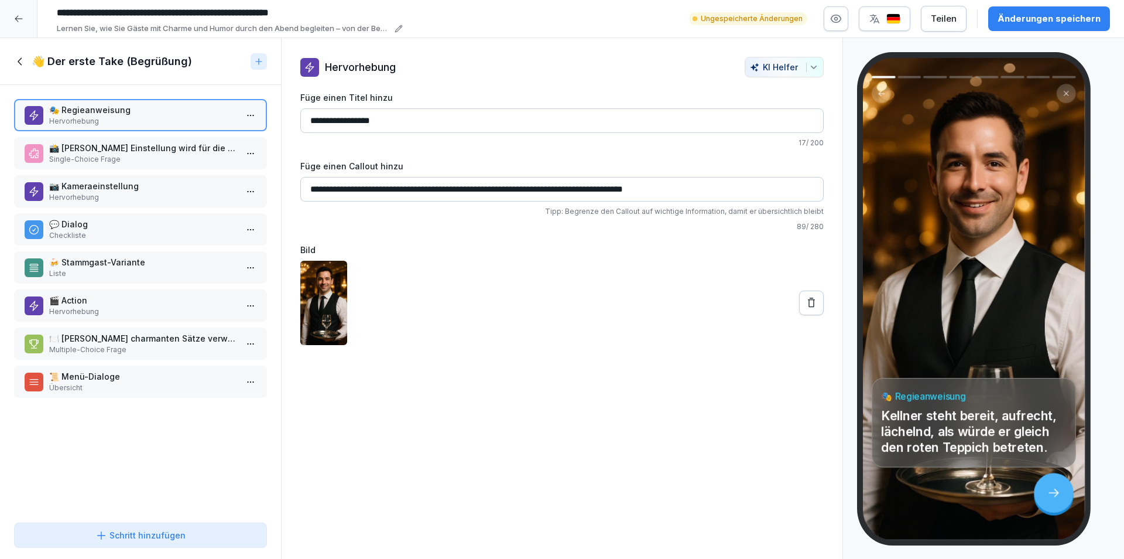
click at [190, 149] on p "📸 [PERSON_NAME] Einstellung wird für die Kamera empfohlen, um den Kellner einzu…" at bounding box center [142, 148] width 187 height 12
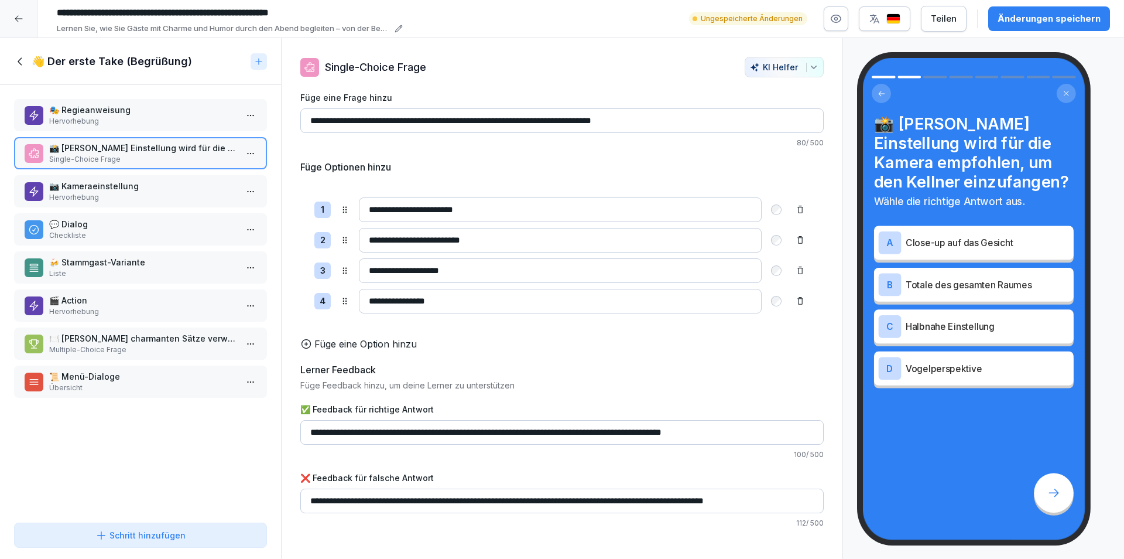
click at [184, 189] on p "📷 Kameraeinstellung" at bounding box center [142, 186] width 187 height 12
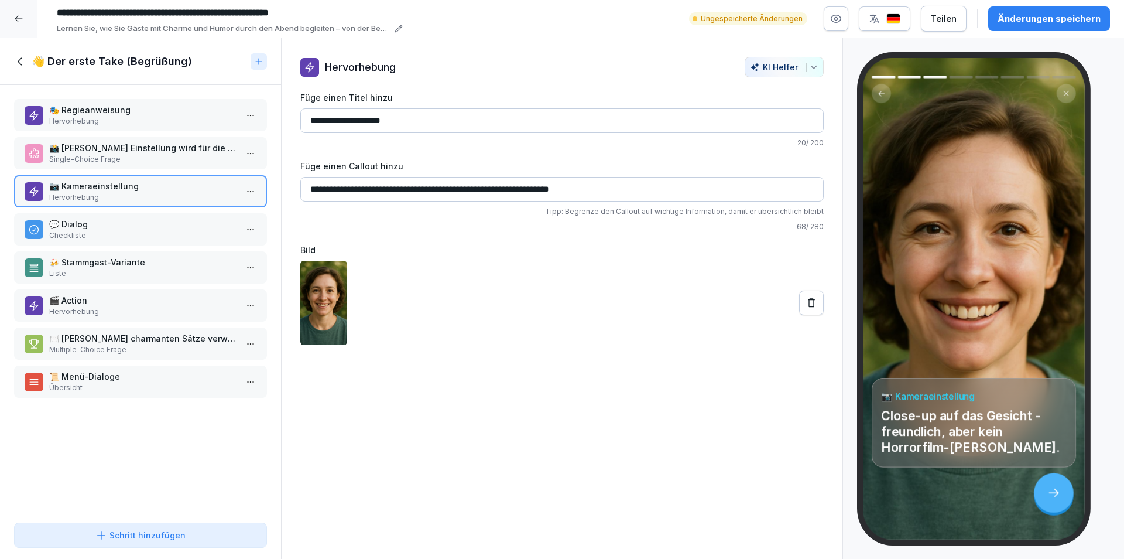
click at [180, 224] on p "💬 Dialog" at bounding box center [142, 224] width 187 height 12
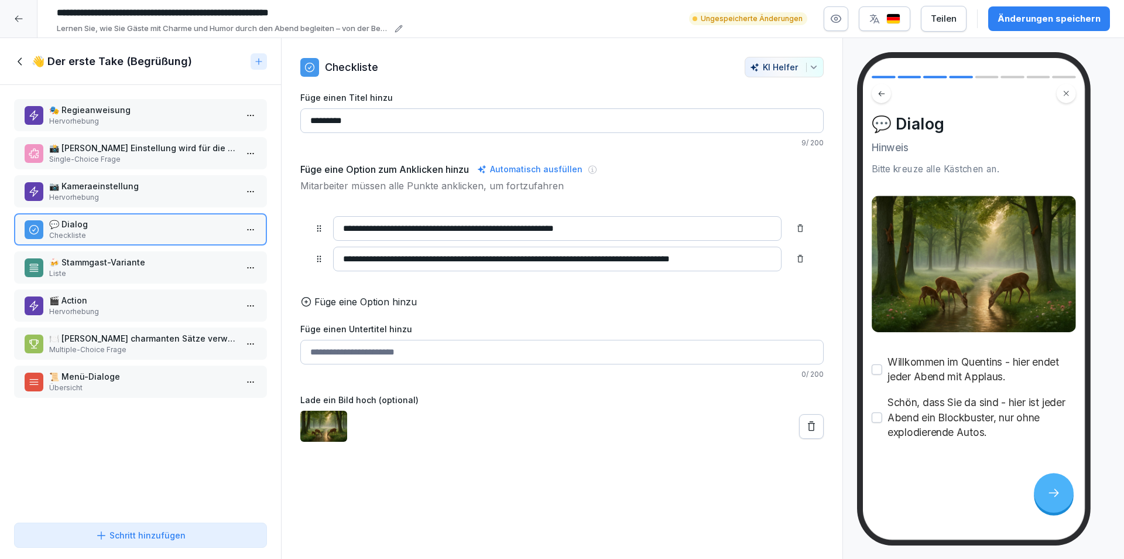
click at [191, 259] on p "🍻 Stammgast-Variante" at bounding box center [142, 262] width 187 height 12
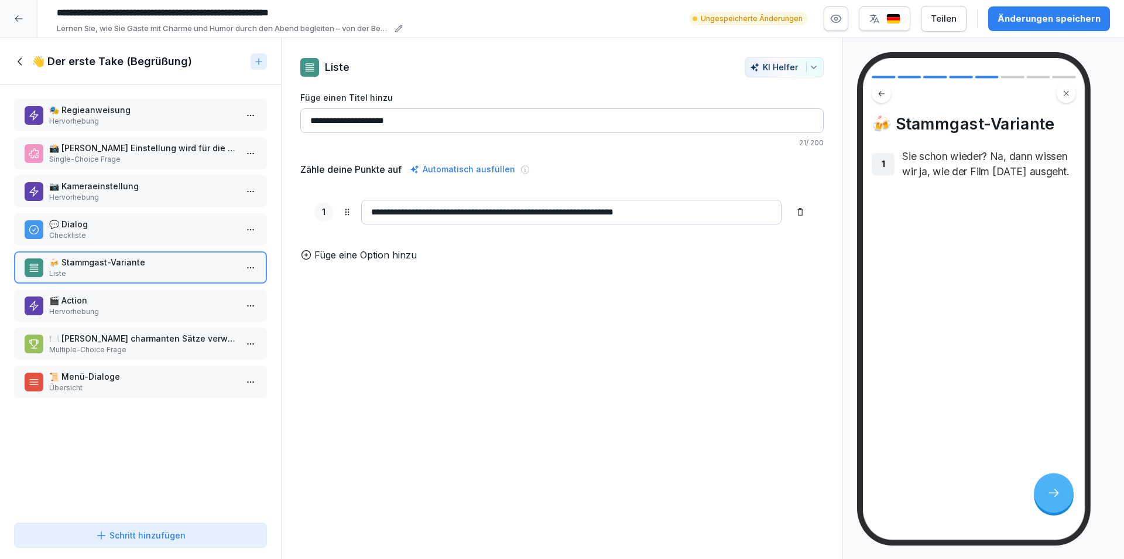
click at [194, 302] on p "🎬 Action" at bounding box center [142, 300] width 187 height 12
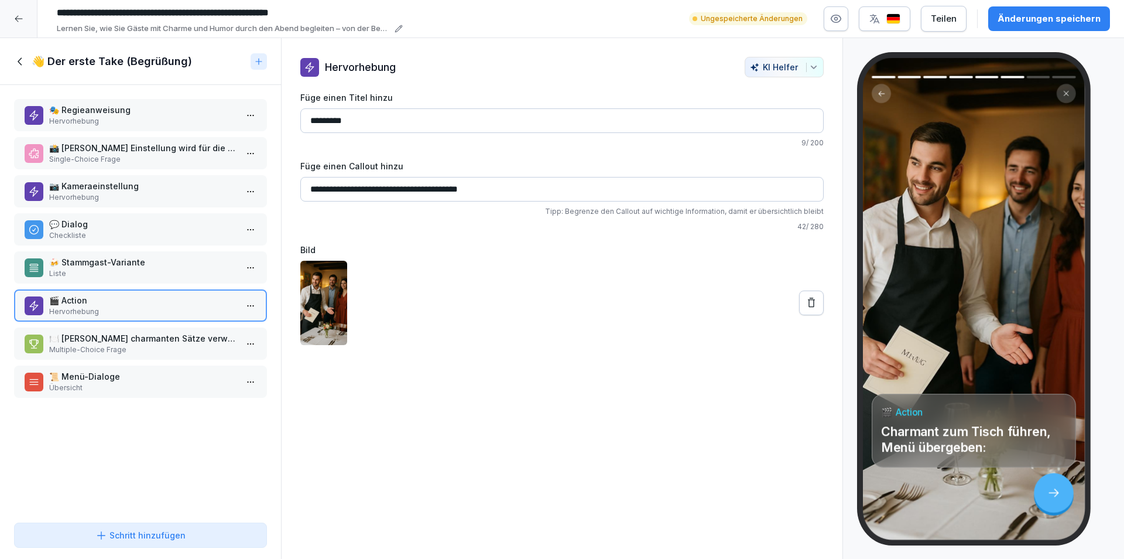
click at [193, 337] on p "🍽️ [PERSON_NAME] charmanten Sätze verwendet der Kellner, um das Menü zu überrei…" at bounding box center [142, 338] width 187 height 12
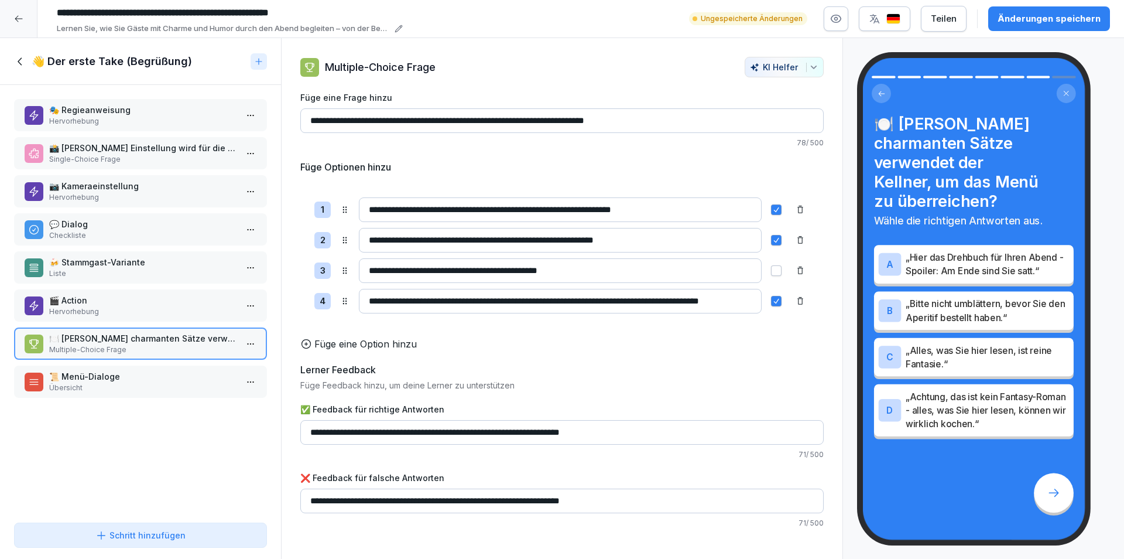
click at [178, 382] on p "Übersicht" at bounding box center [142, 387] width 187 height 11
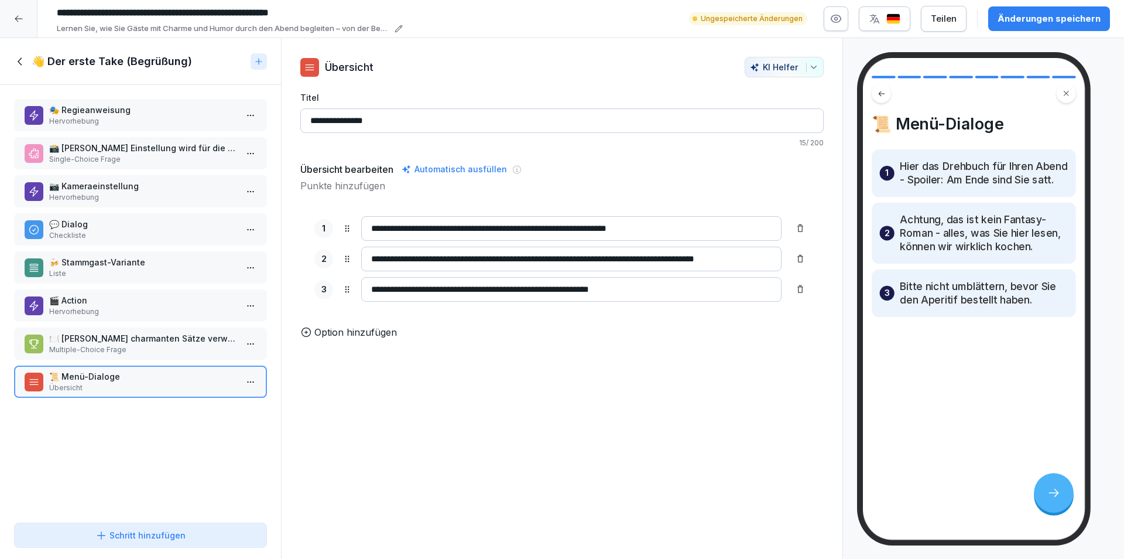
click at [20, 61] on icon at bounding box center [20, 61] width 13 height 13
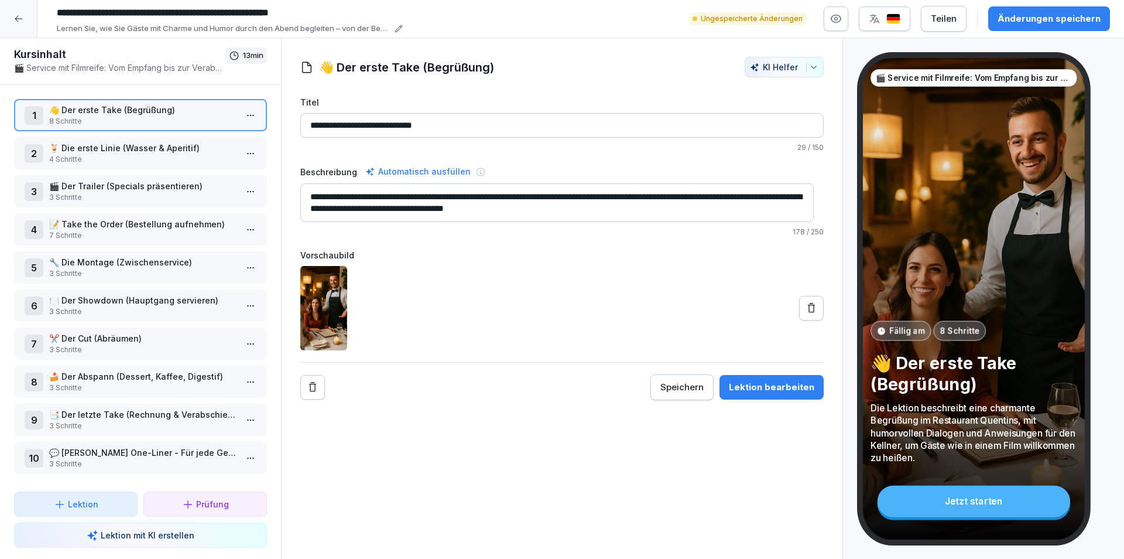
scroll to position [6, 0]
click at [111, 154] on p "4 Schritte" at bounding box center [142, 159] width 187 height 11
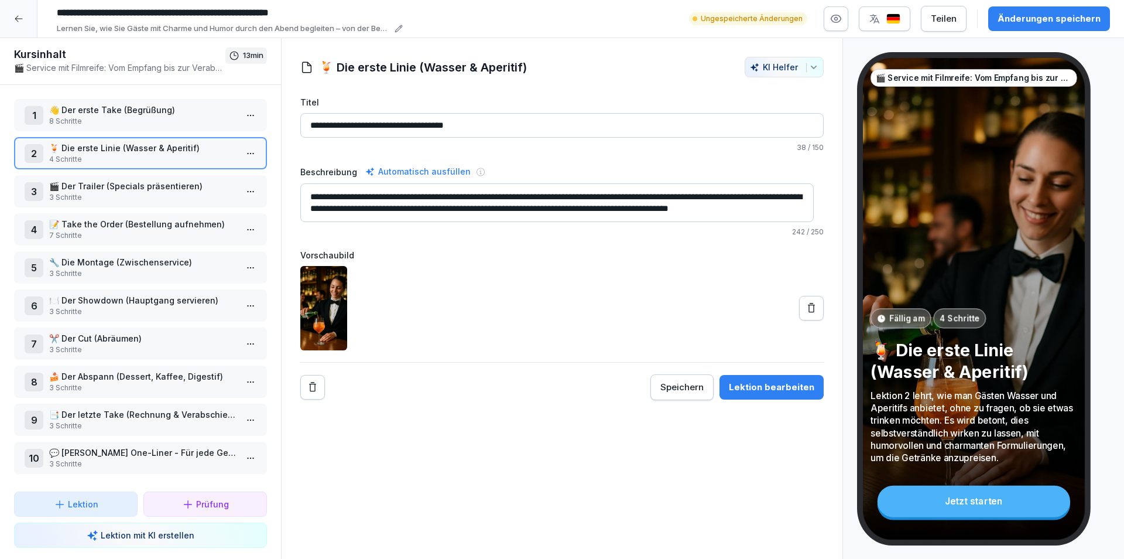
click at [159, 148] on div "🍹 Die erste Linie (Wasser & Aperitif) 4 Schritte" at bounding box center [142, 153] width 187 height 23
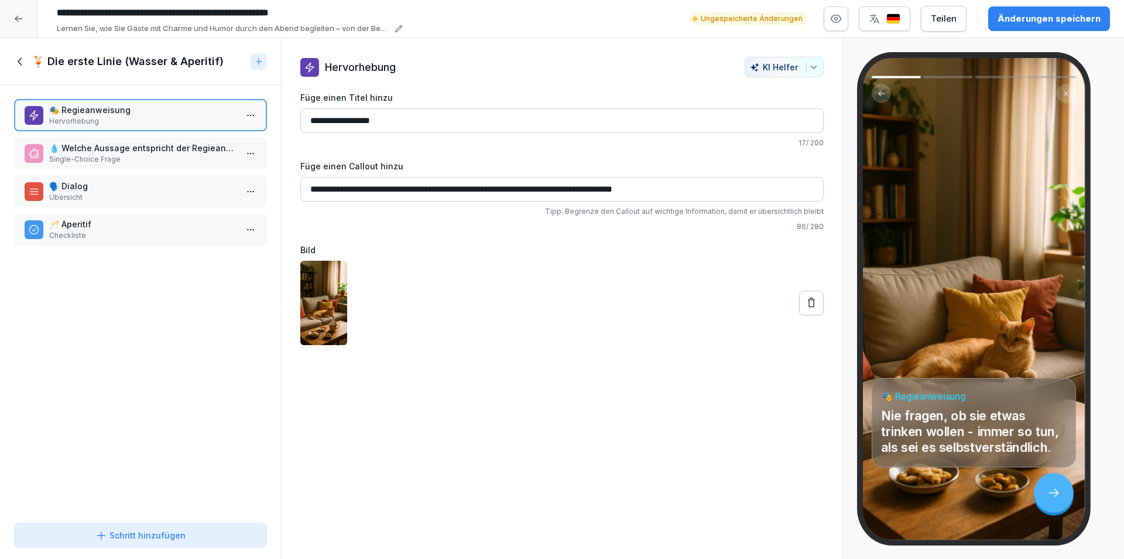
click at [144, 151] on p "💧 Welche Aussage entspricht der Regieanweisung für das Servieren von Wasser?" at bounding box center [142, 148] width 187 height 12
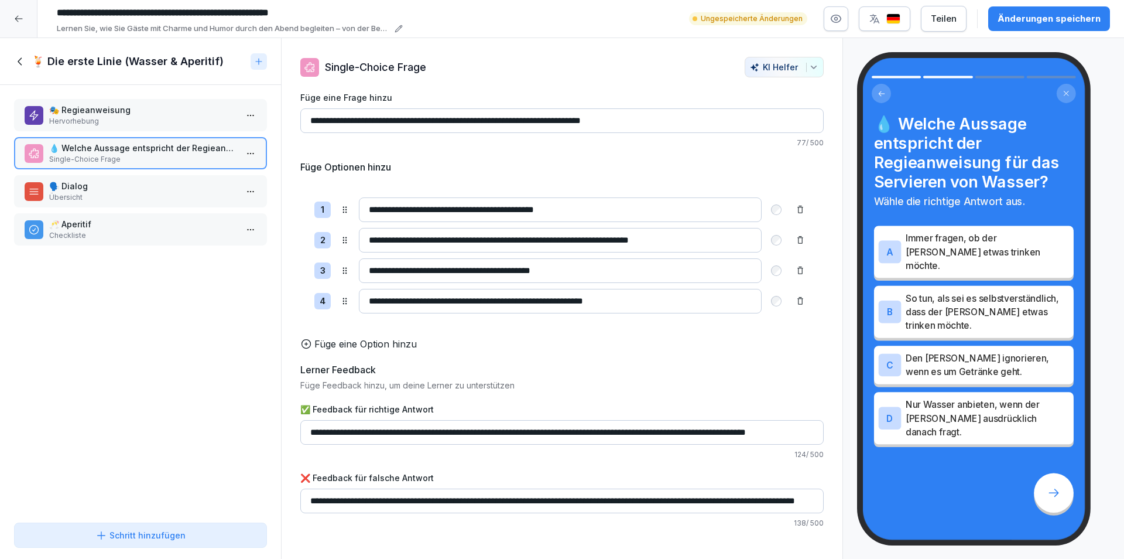
click at [137, 186] on p "🗣️ Dialog" at bounding box center [142, 186] width 187 height 12
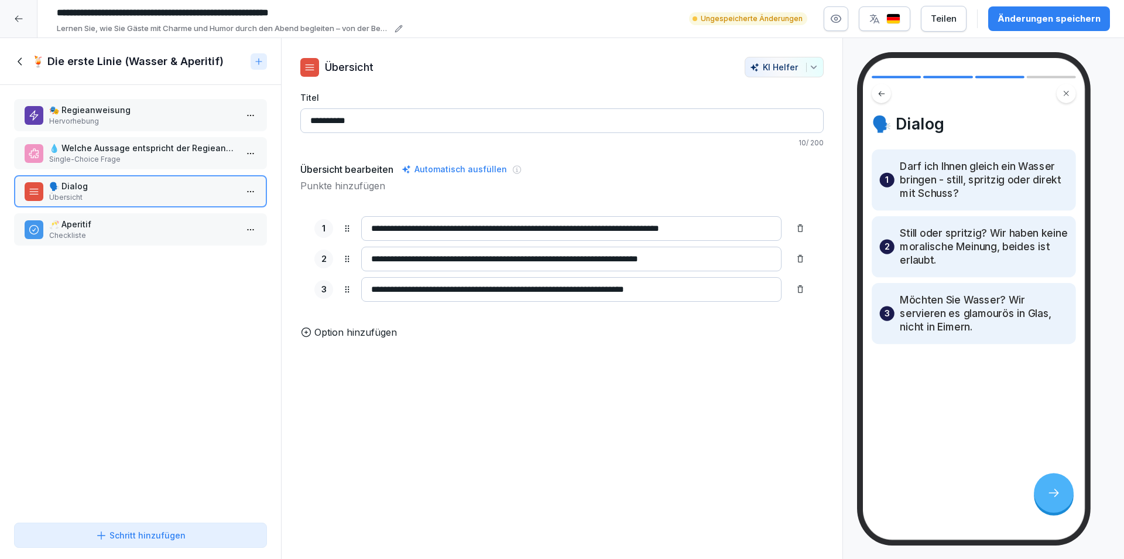
click at [142, 235] on p "Checkliste" at bounding box center [142, 235] width 187 height 11
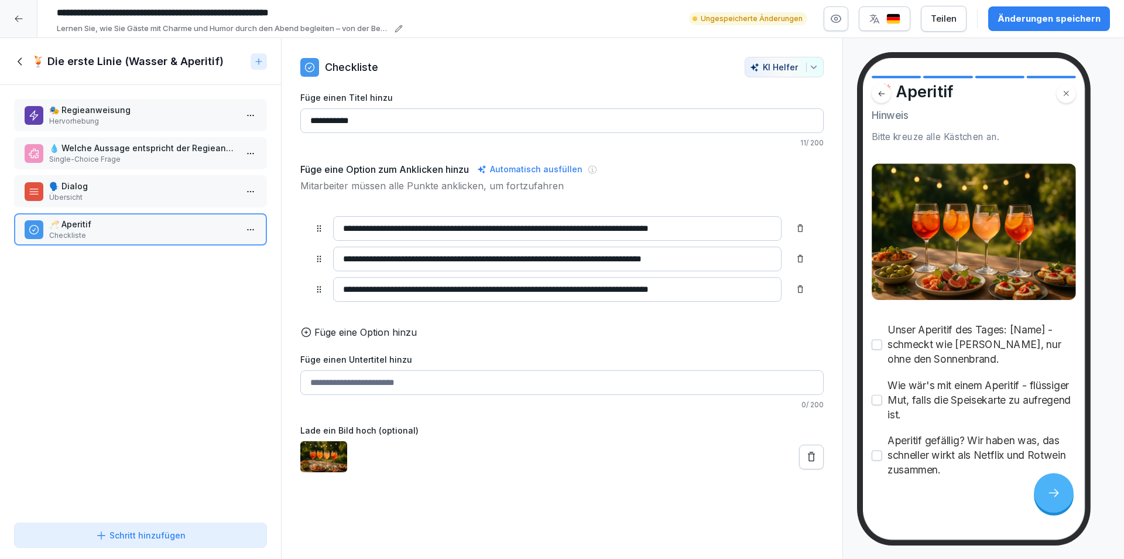
scroll to position [47, 0]
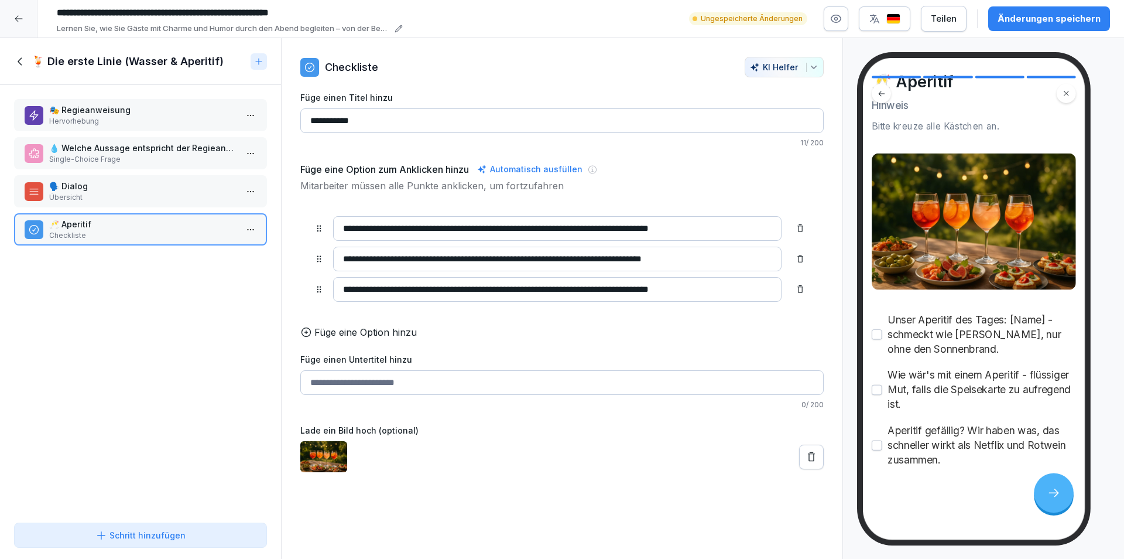
click at [196, 311] on div "🎭 Regieanweisung [PERSON_NAME] 💧 [PERSON_NAME] Aussage entspricht der Regieanwe…" at bounding box center [140, 301] width 281 height 433
click at [117, 321] on div "🎭 Regieanweisung [PERSON_NAME] 💧 [PERSON_NAME] Aussage entspricht der Regieanwe…" at bounding box center [140, 301] width 281 height 433
click at [147, 538] on div "Schritt hinzufügen" at bounding box center [140, 535] width 90 height 12
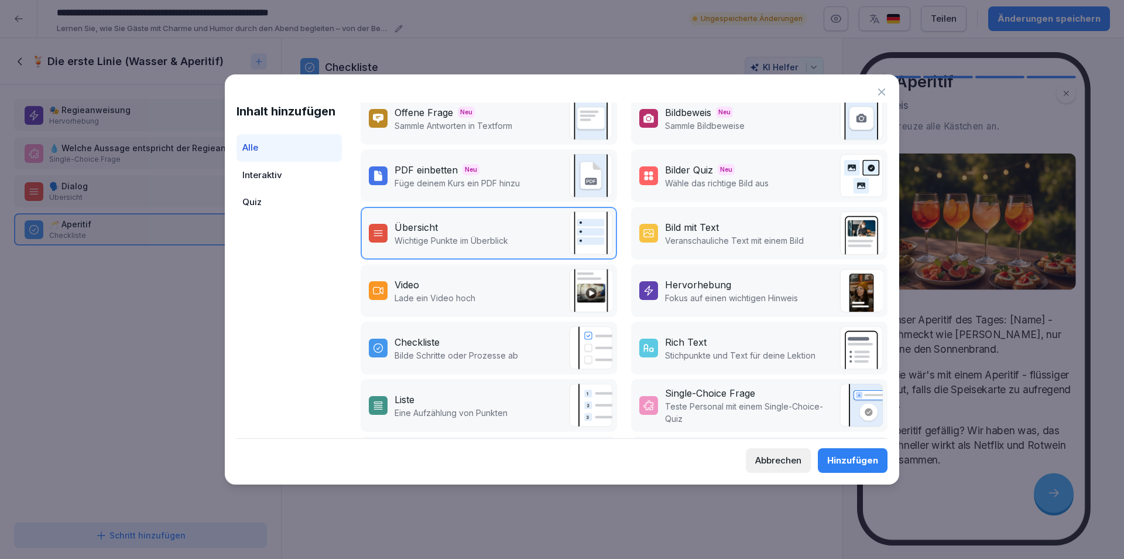
scroll to position [0, 0]
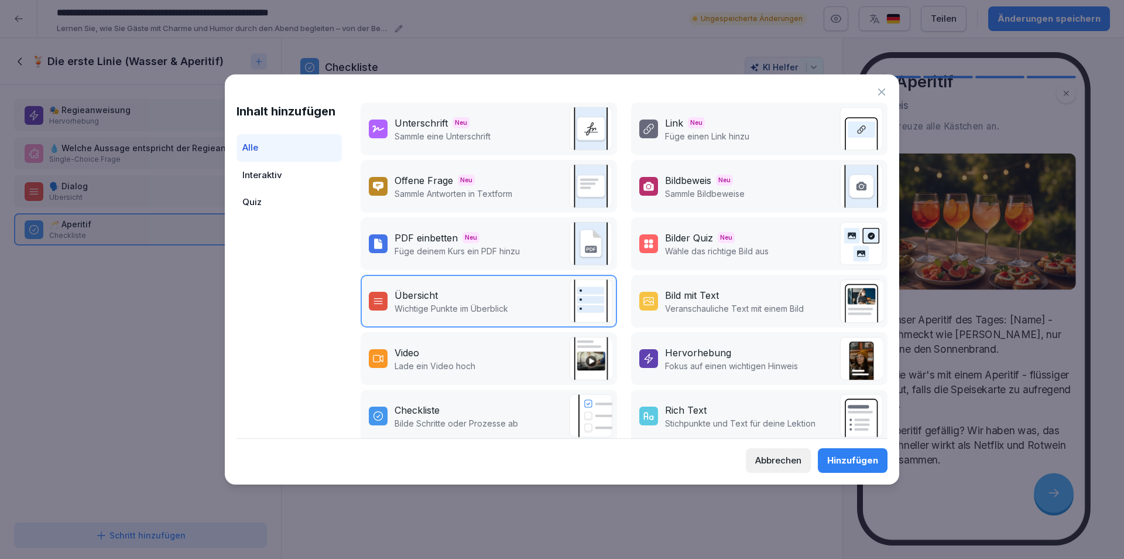
click at [297, 173] on div "Interaktiv" at bounding box center [289, 176] width 105 height 28
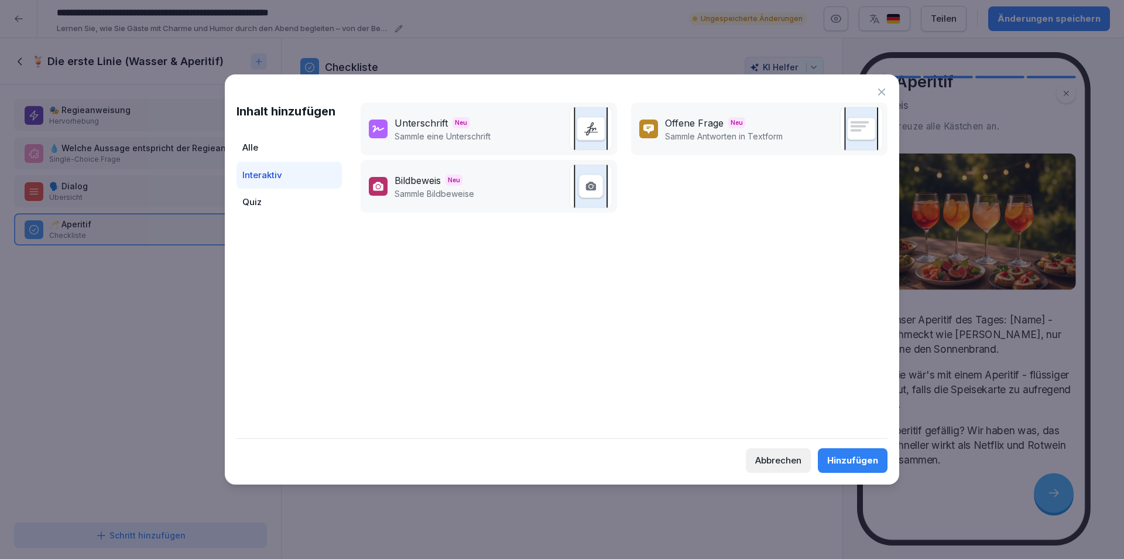
click at [304, 153] on div "Alle" at bounding box center [289, 148] width 105 height 28
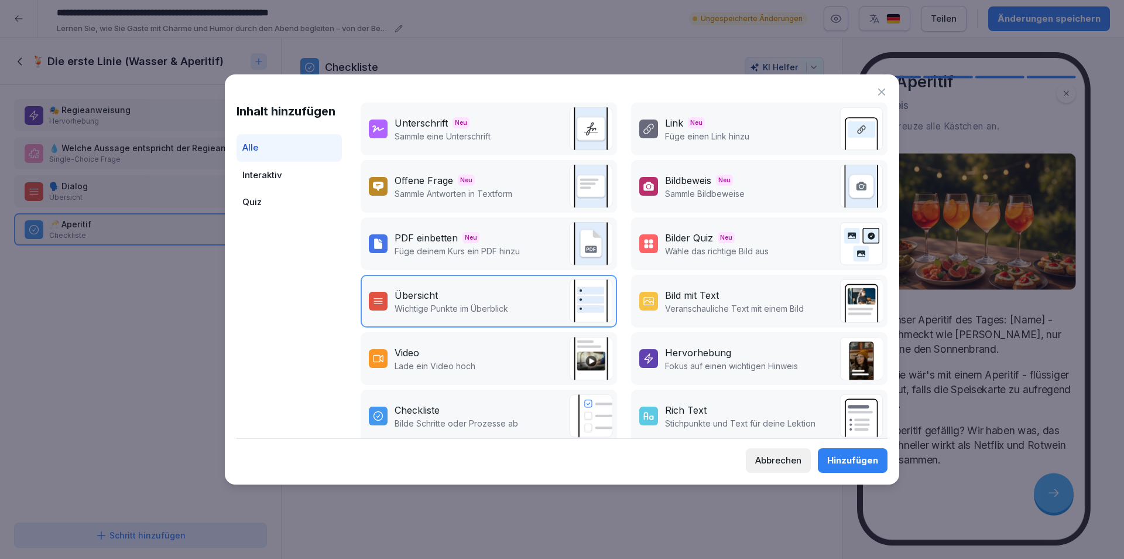
click at [878, 93] on icon at bounding box center [882, 92] width 12 height 12
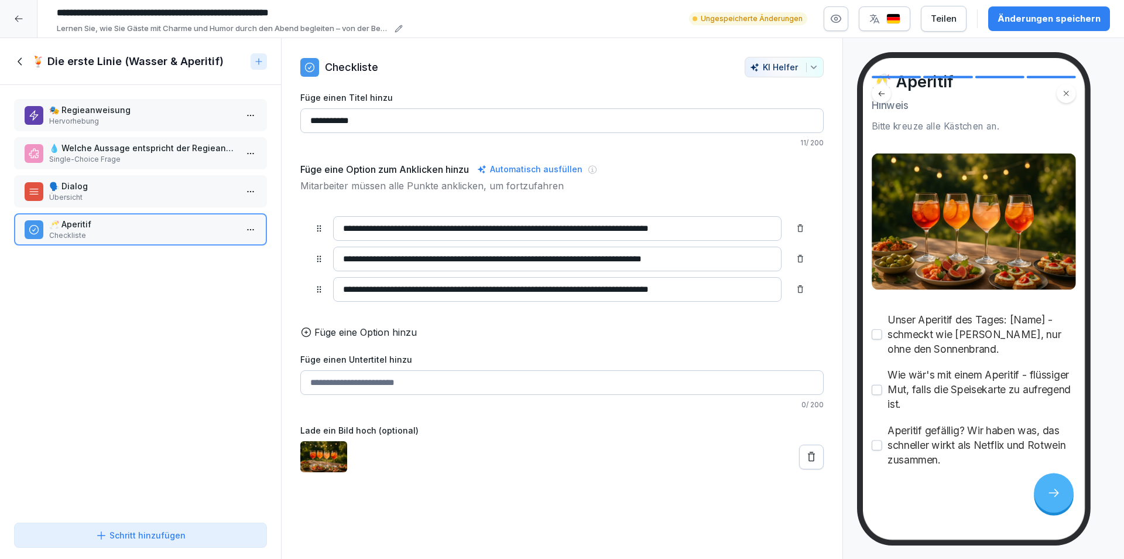
scroll to position [47, 0]
click at [18, 63] on icon at bounding box center [20, 61] width 13 height 13
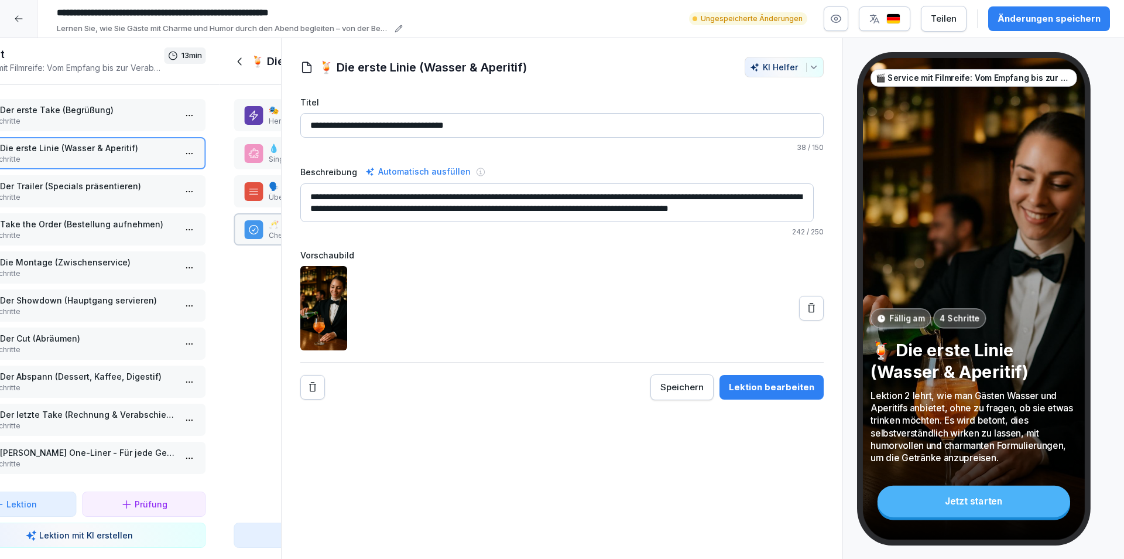
scroll to position [6, 0]
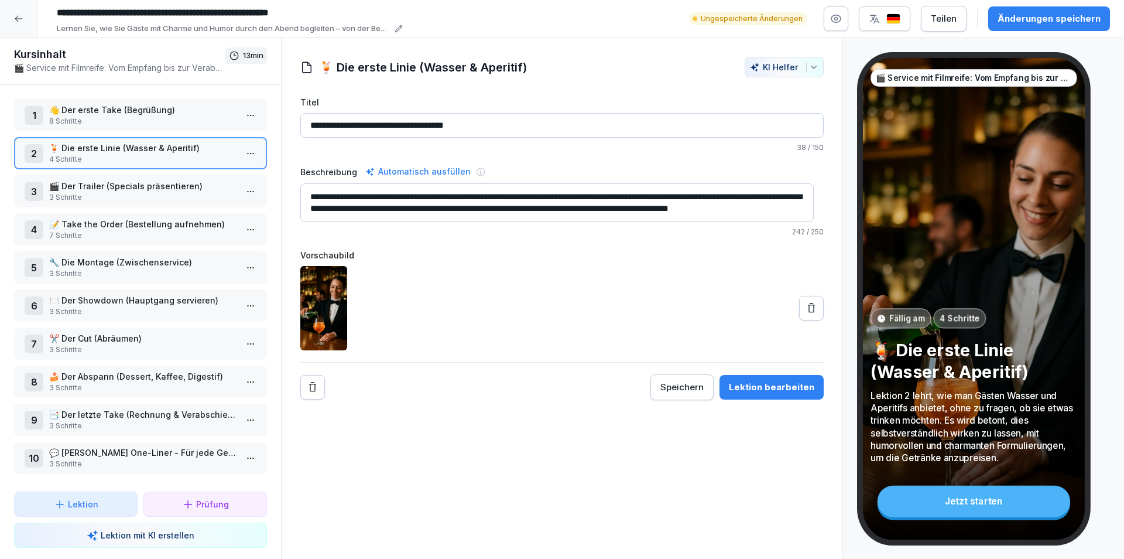
click at [142, 183] on p "🎬 Der Trailer (Specials präsentieren)" at bounding box center [142, 186] width 187 height 12
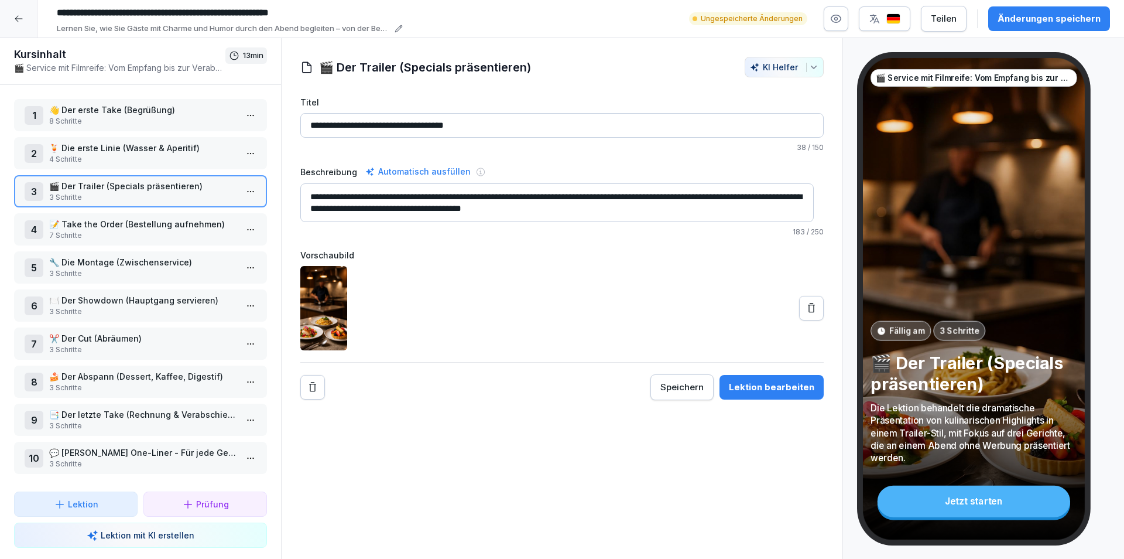
click at [152, 184] on p "🎬 Der Trailer (Specials präsentieren)" at bounding box center [142, 186] width 187 height 12
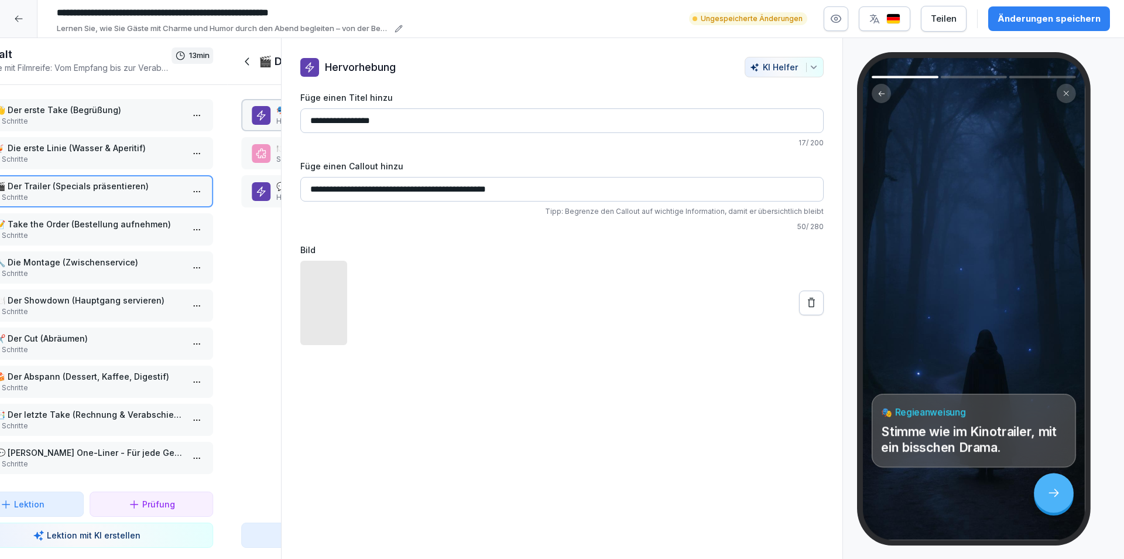
scroll to position [6, 0]
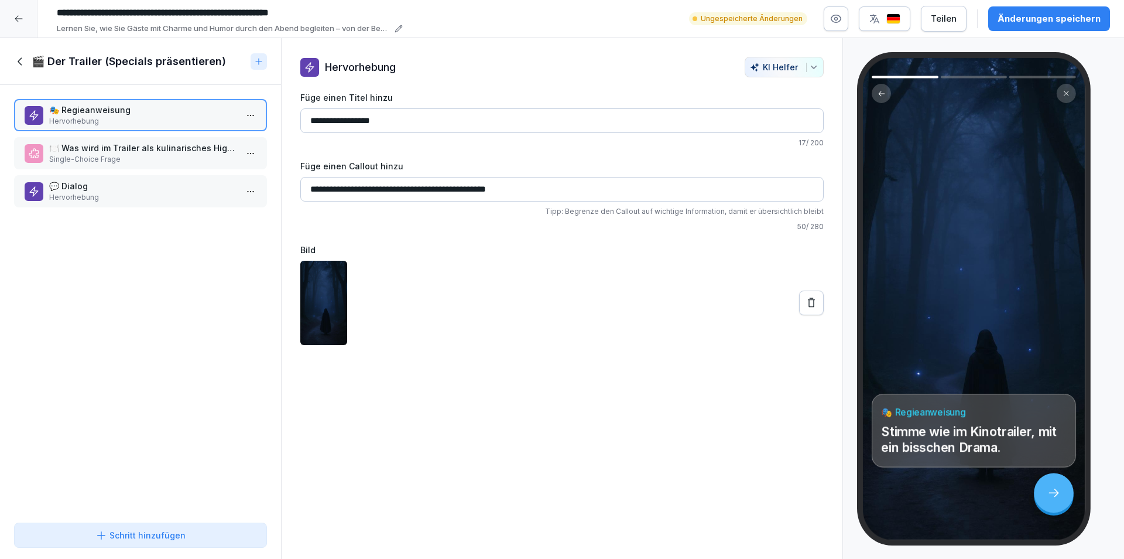
click at [169, 159] on p "Single-Choice Frage" at bounding box center [142, 159] width 187 height 11
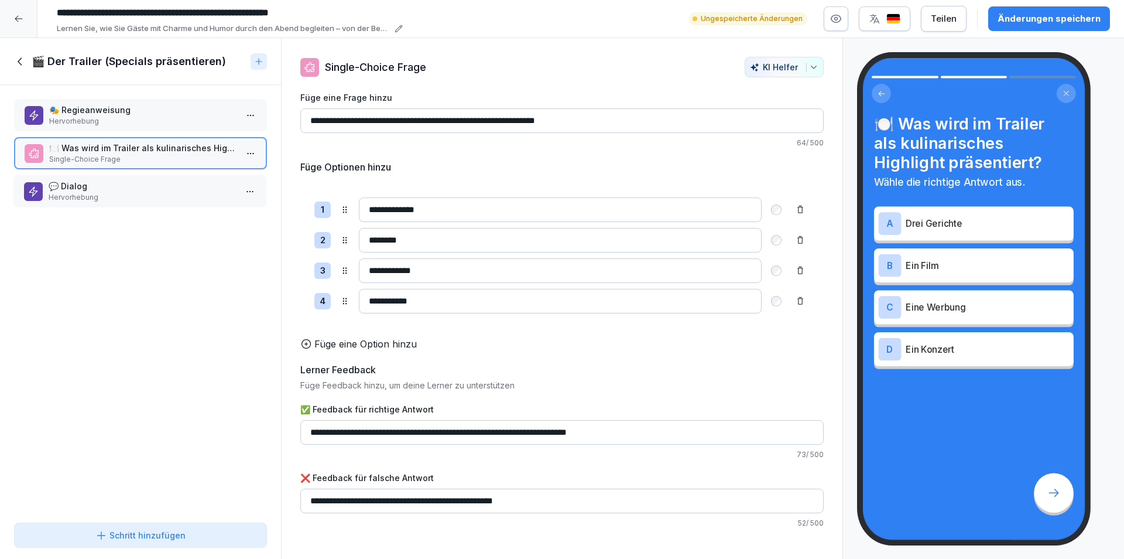
click at [102, 196] on p "Hervorhebung" at bounding box center [142, 197] width 187 height 11
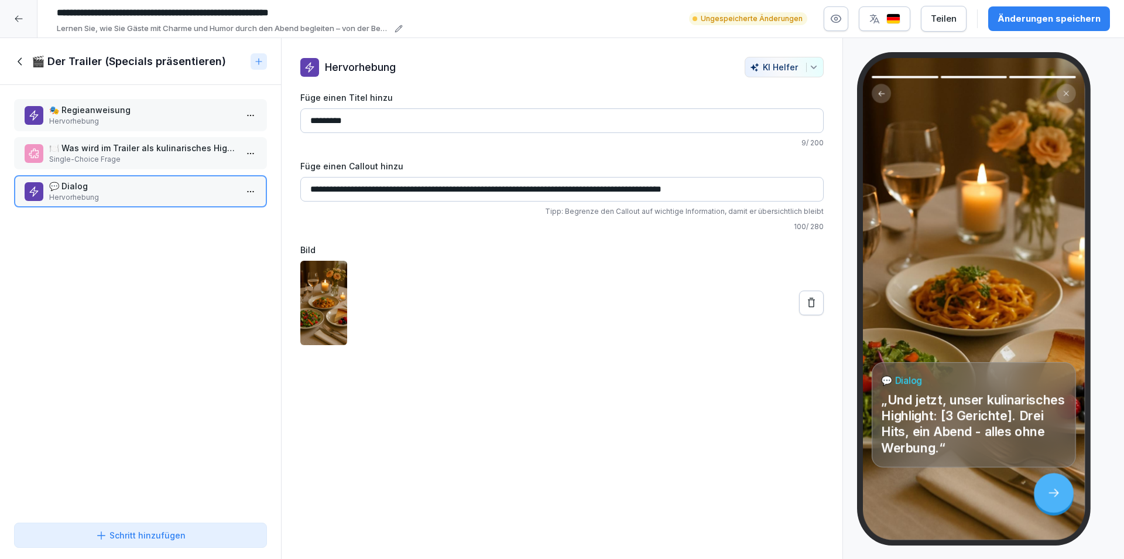
click at [134, 116] on p "Hervorhebung" at bounding box center [142, 121] width 187 height 11
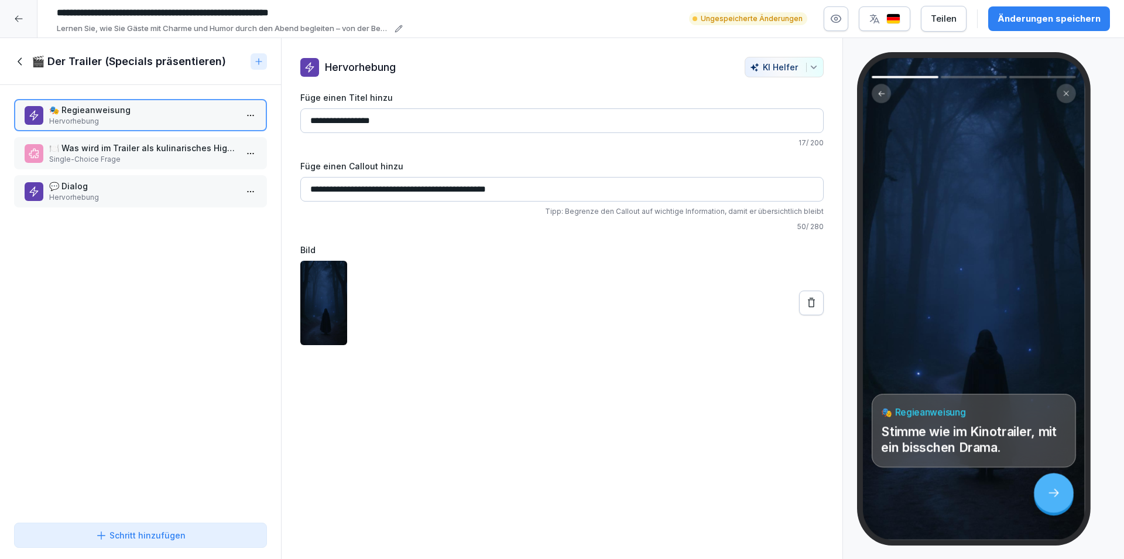
click at [19, 63] on icon at bounding box center [20, 61] width 4 height 8
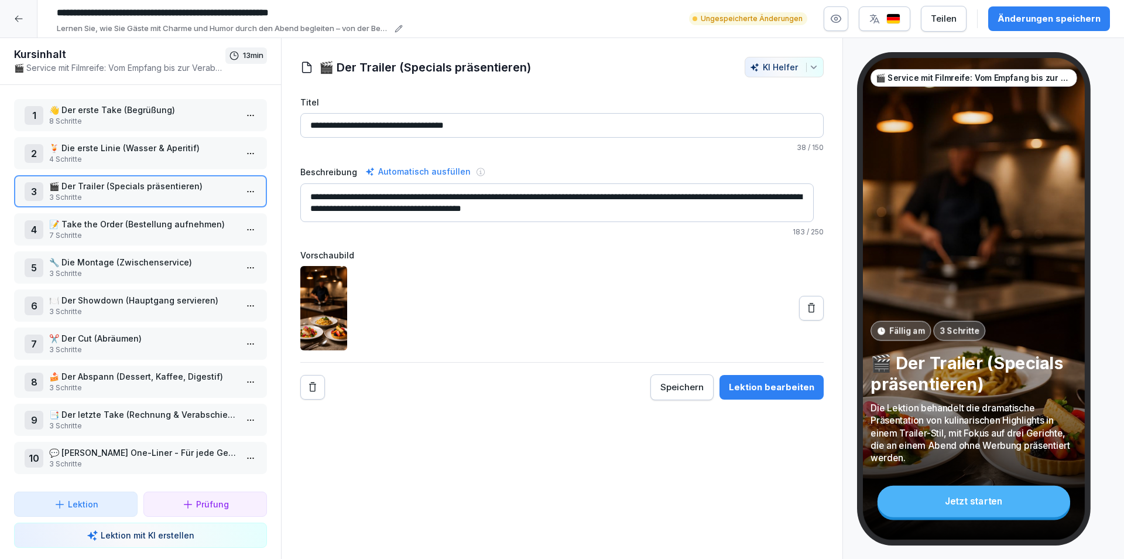
scroll to position [6, 0]
click at [220, 505] on p "Prüfung" at bounding box center [212, 504] width 33 height 12
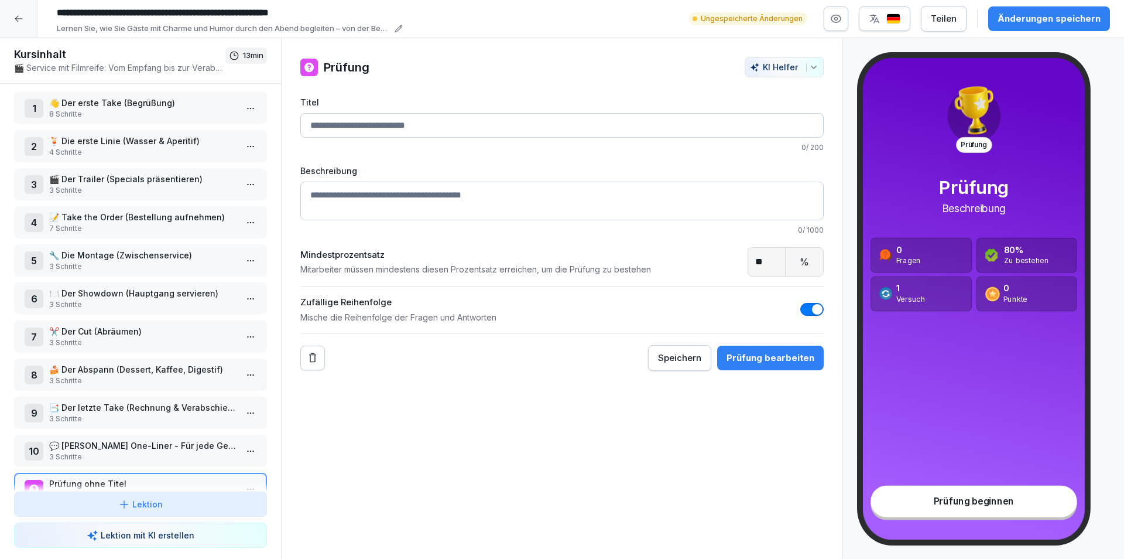
scroll to position [43, 0]
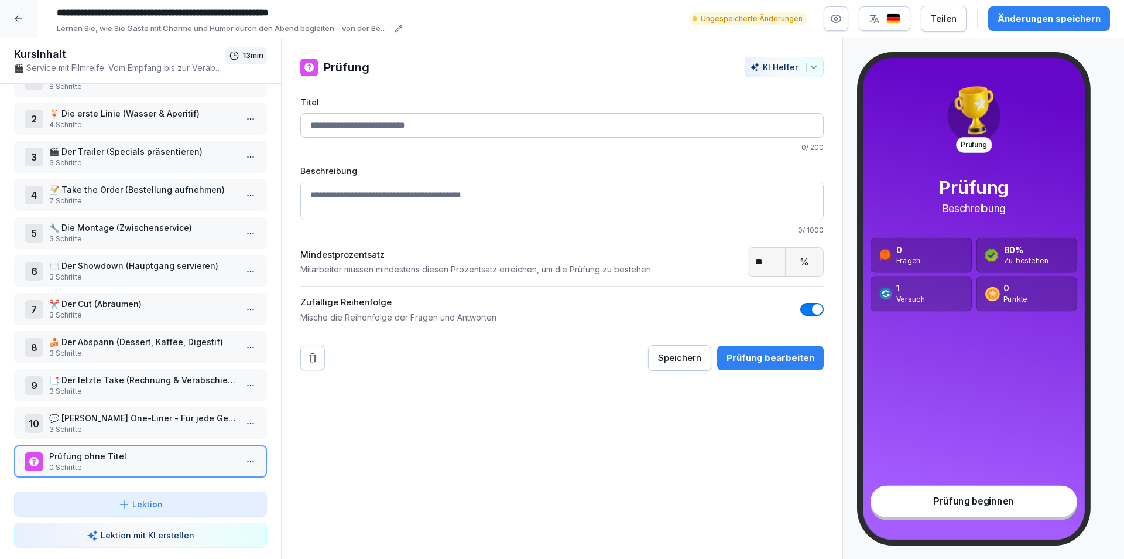
click at [238, 451] on html "**********" at bounding box center [562, 279] width 1124 height 559
click at [227, 470] on div "Schritte bearbeiten" at bounding box center [197, 474] width 90 height 12
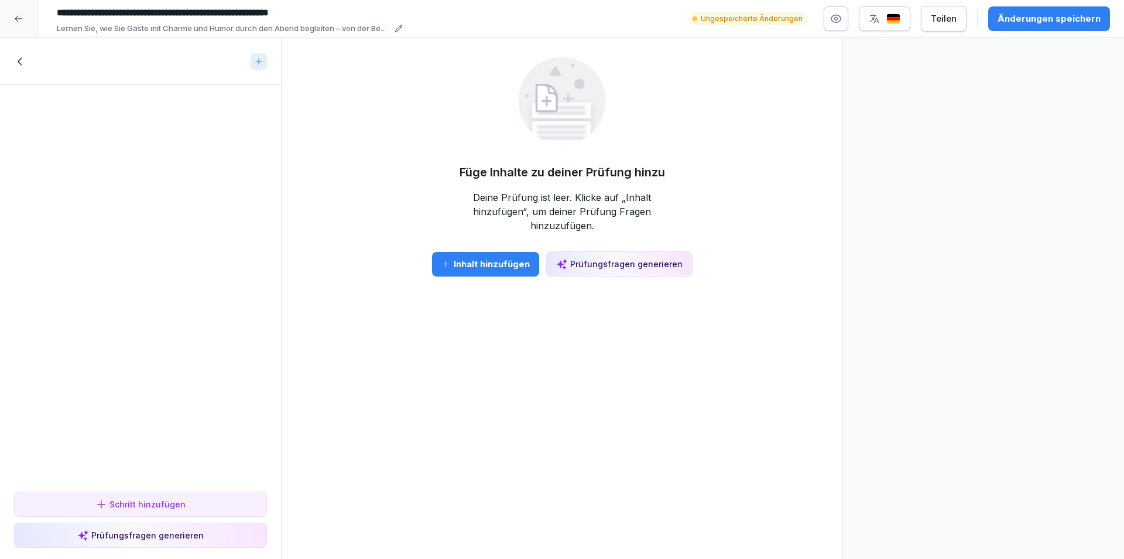
click at [508, 256] on button "Inhalt hinzufügen" at bounding box center [485, 264] width 107 height 25
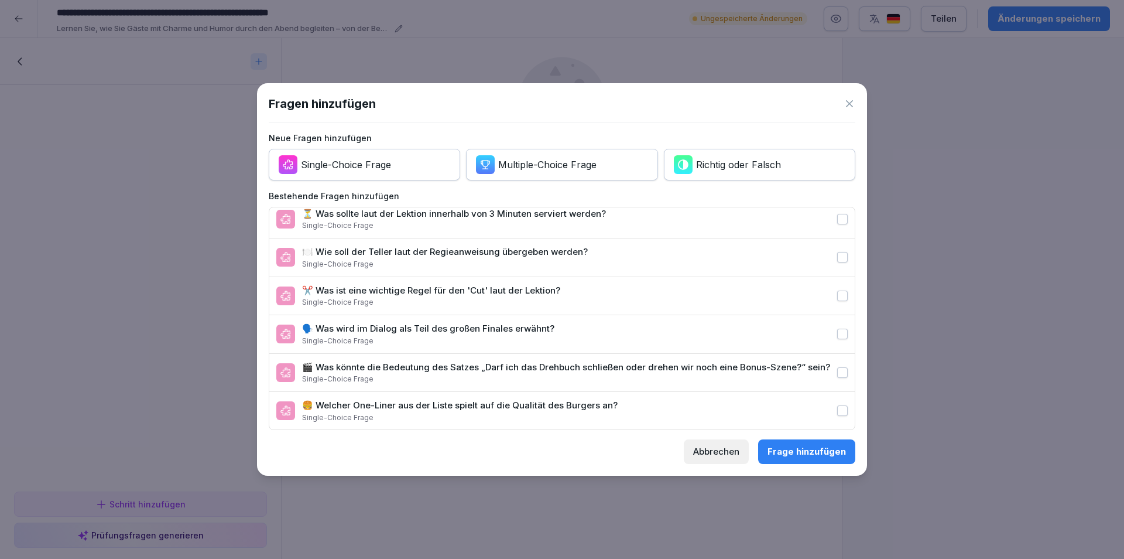
scroll to position [0, 0]
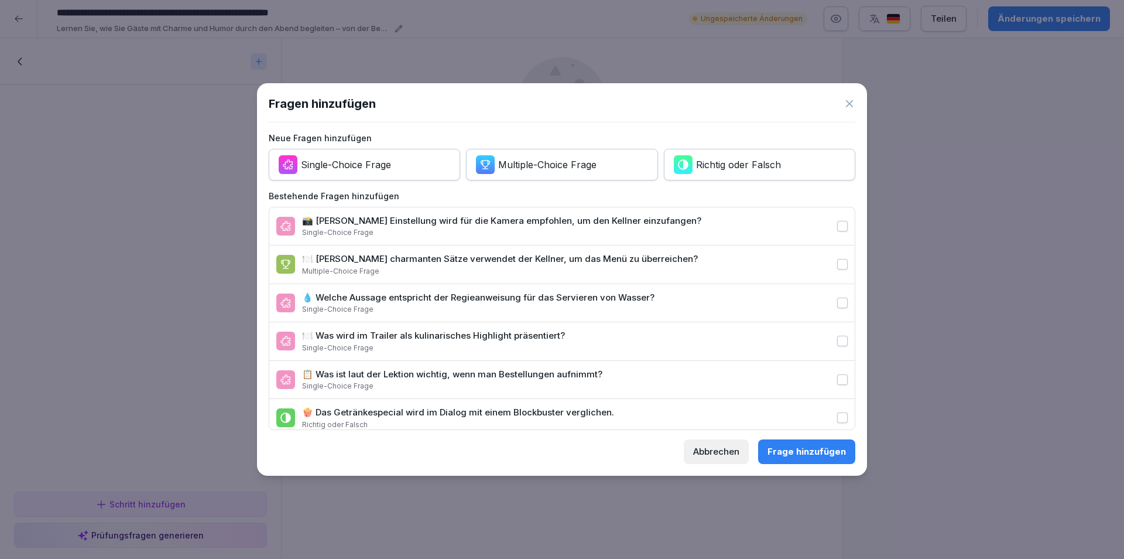
click at [850, 102] on icon at bounding box center [849, 103] width 7 height 7
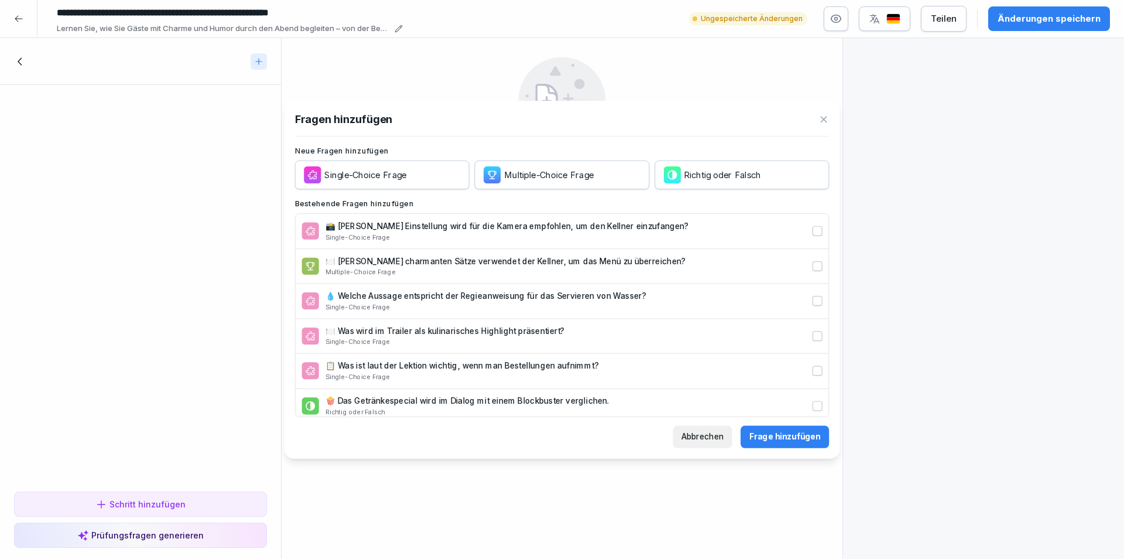
scroll to position [43, 0]
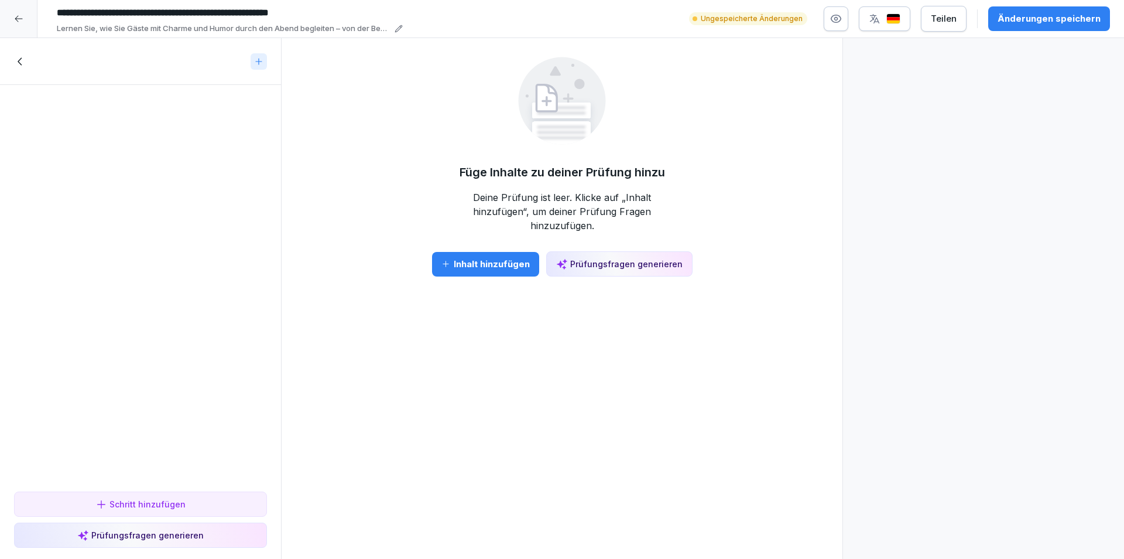
click at [18, 63] on icon at bounding box center [20, 61] width 13 height 13
